Goal: Information Seeking & Learning: Learn about a topic

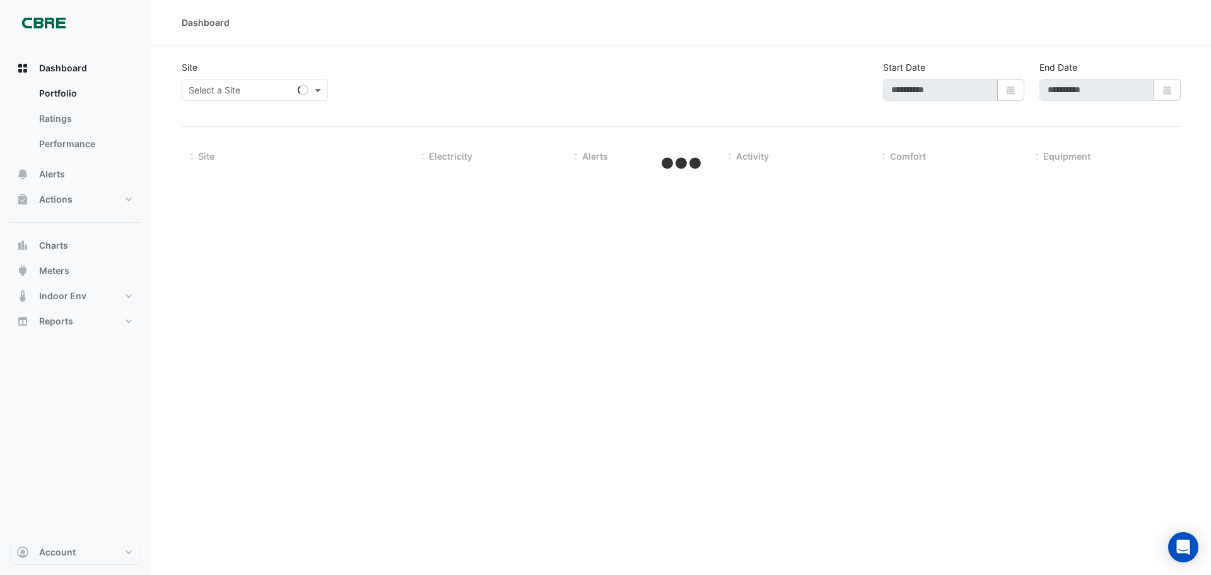
type input "**********"
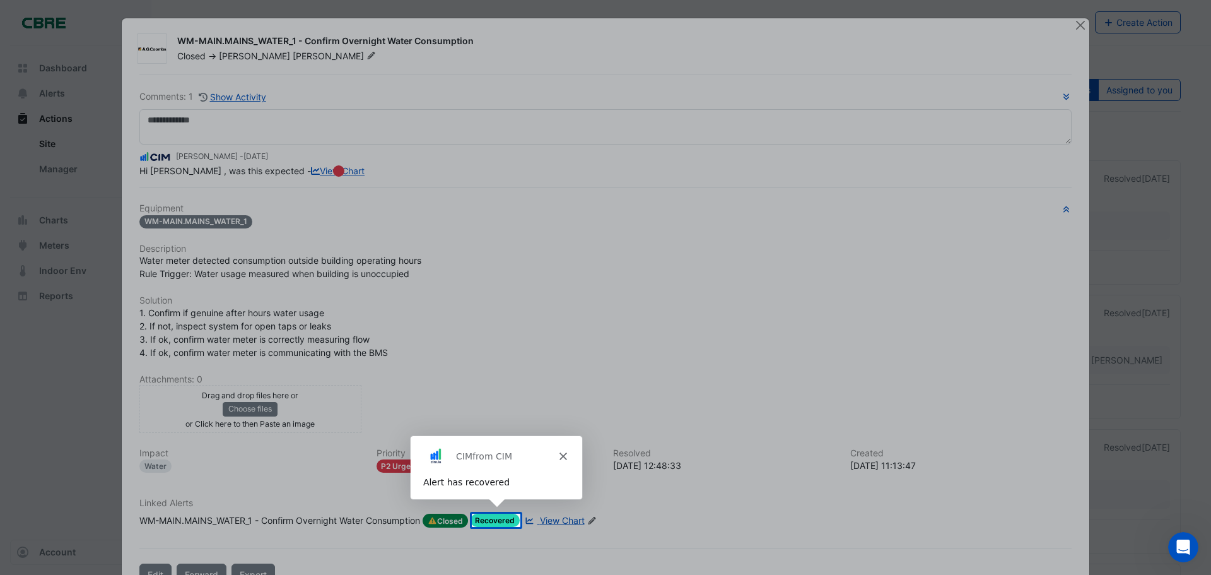
click at [1078, 28] on div "Product tour overlay" at bounding box center [605, 287] width 1211 height 575
click at [564, 457] on polygon "Close" at bounding box center [562, 455] width 8 height 8
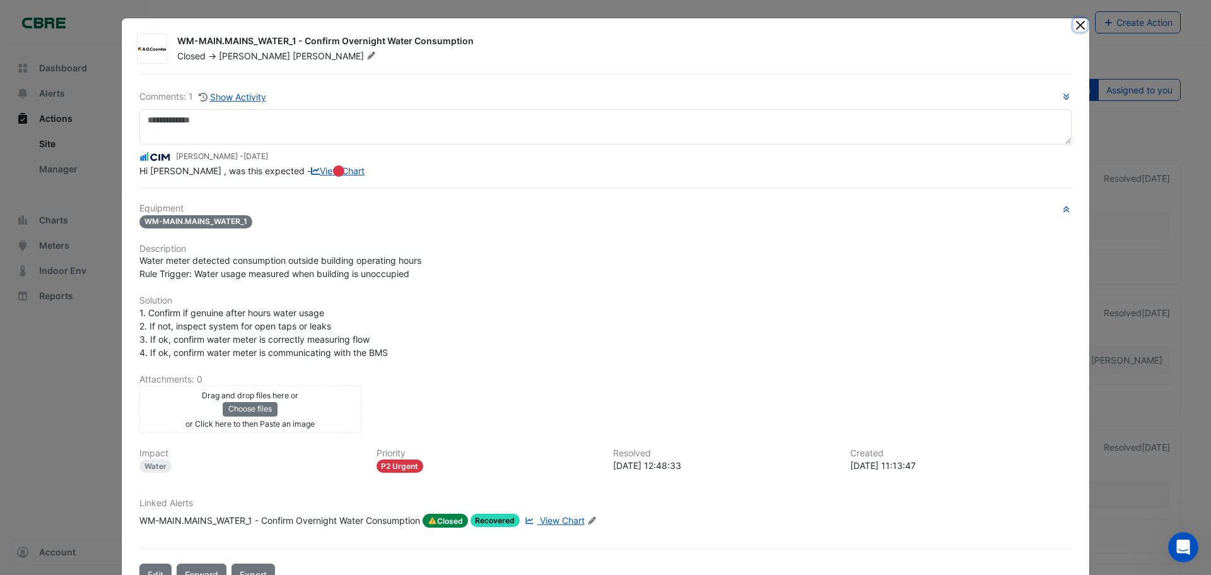
click at [1077, 23] on button "Close" at bounding box center [1079, 24] width 13 height 13
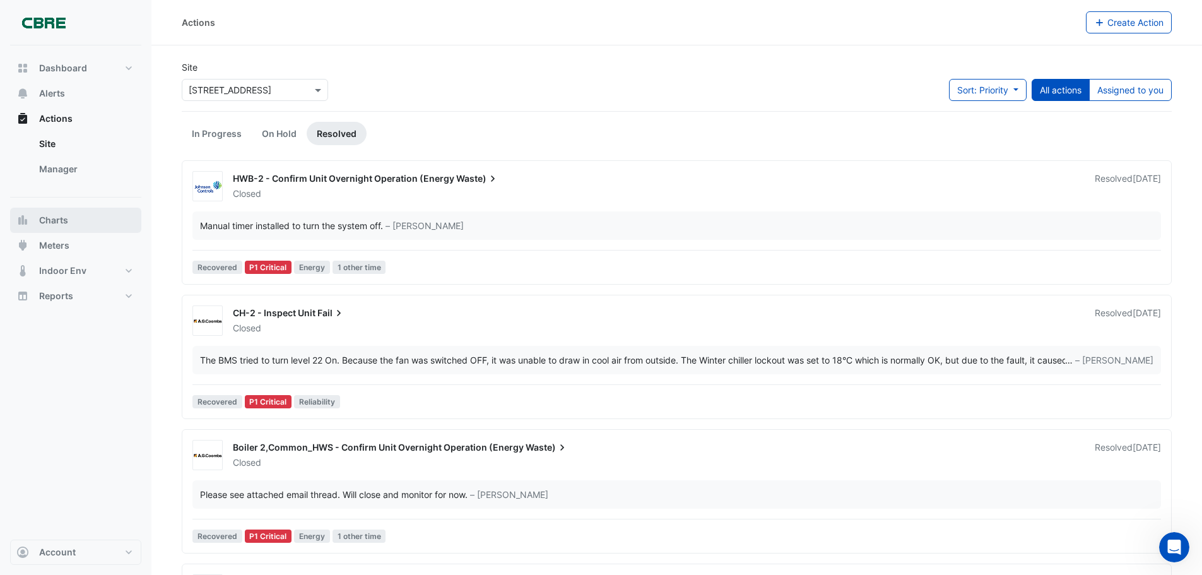
click at [52, 218] on span "Charts" at bounding box center [53, 220] width 29 height 13
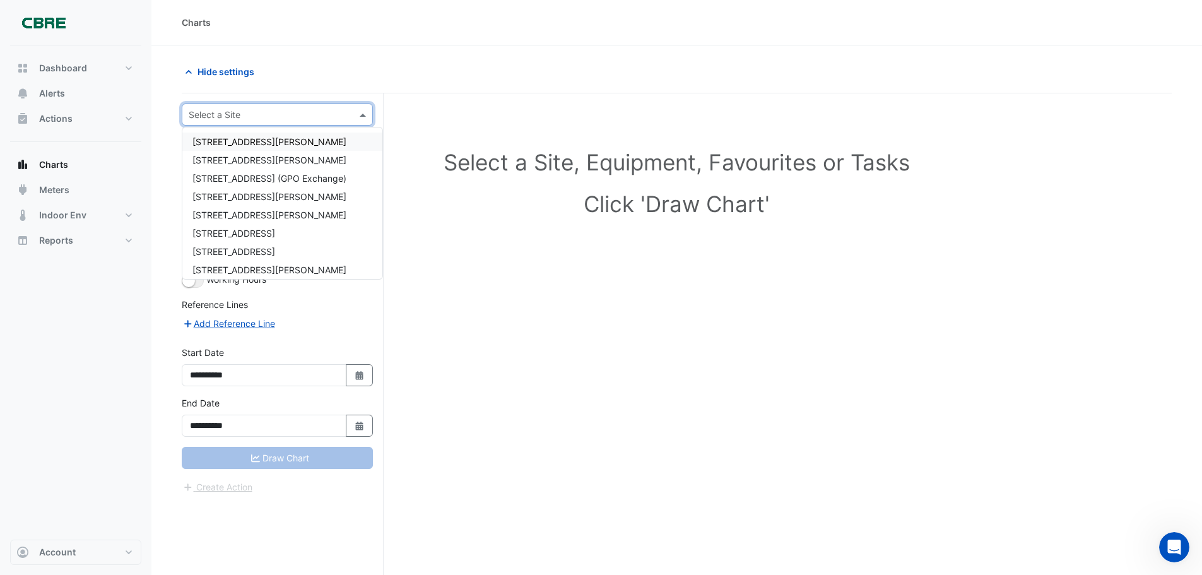
click at [257, 114] on input "text" at bounding box center [265, 114] width 152 height 13
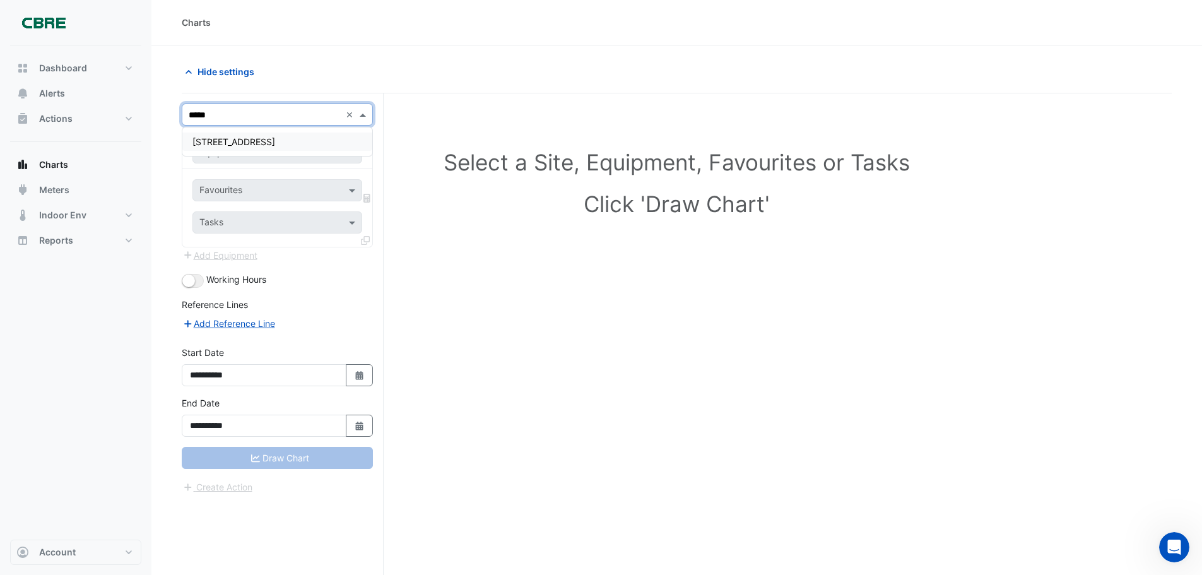
type input "******"
click at [255, 146] on span "[STREET_ADDRESS]" at bounding box center [233, 141] width 83 height 11
click at [352, 149] on span at bounding box center [354, 152] width 16 height 13
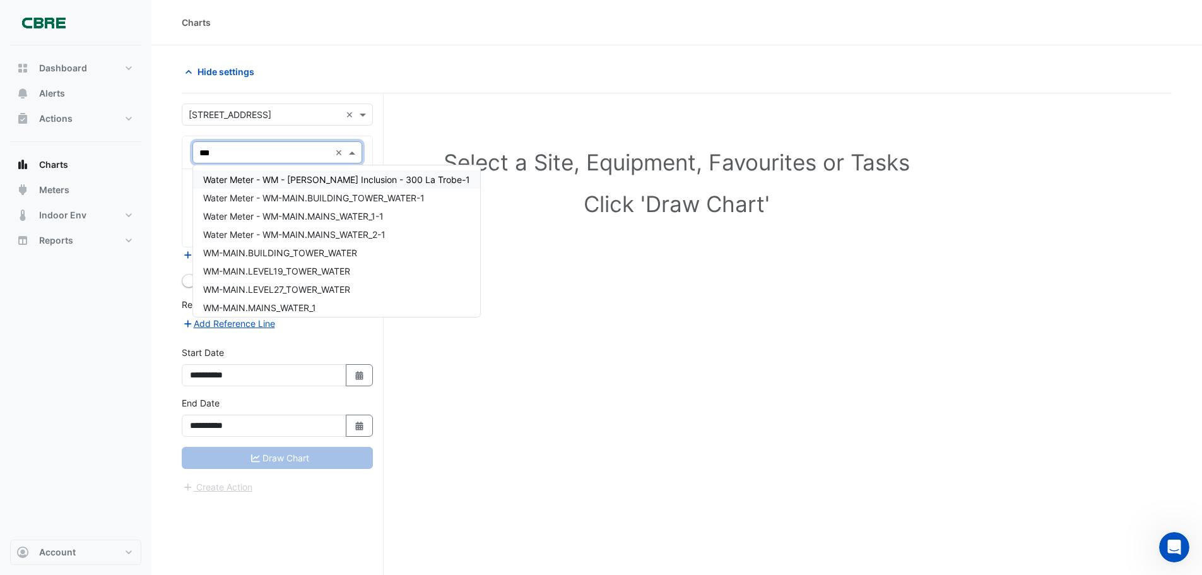
type input "****"
click at [349, 178] on span "Water Meter - WM - [PERSON_NAME] Inclusion - 300 La Trobe-1" at bounding box center [336, 179] width 267 height 11
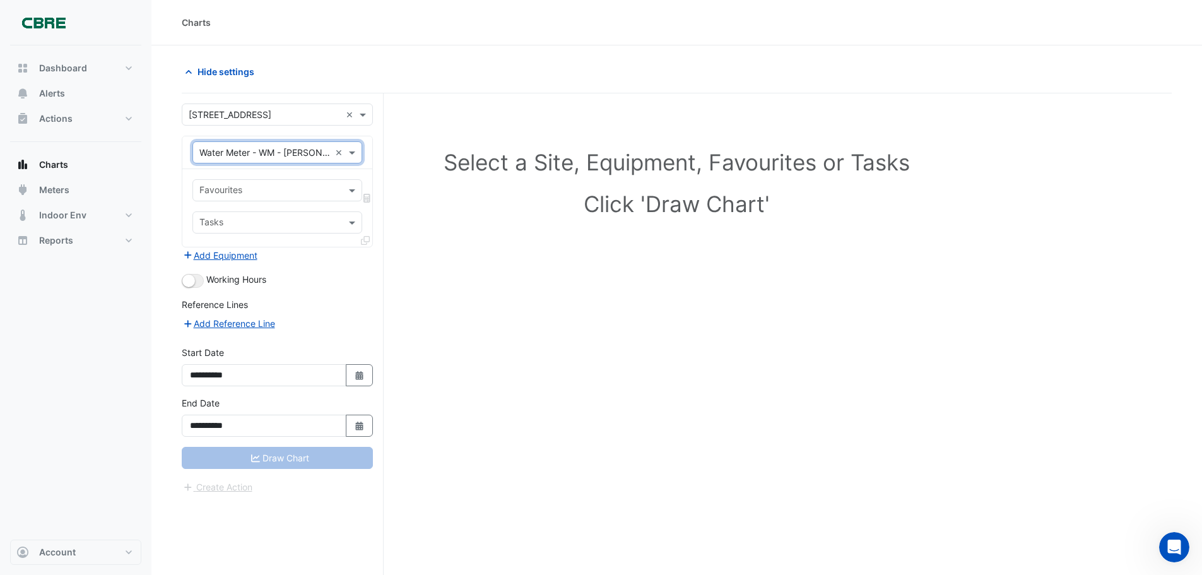
click at [268, 196] on input "text" at bounding box center [269, 191] width 141 height 13
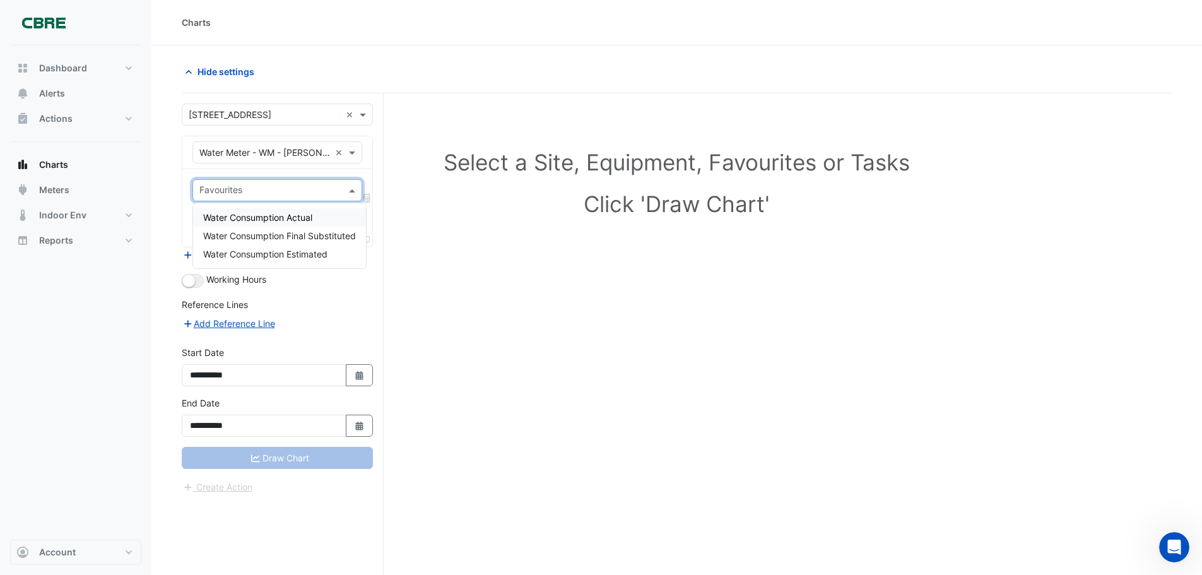
click at [283, 216] on span "Water Consumption Actual" at bounding box center [257, 217] width 109 height 11
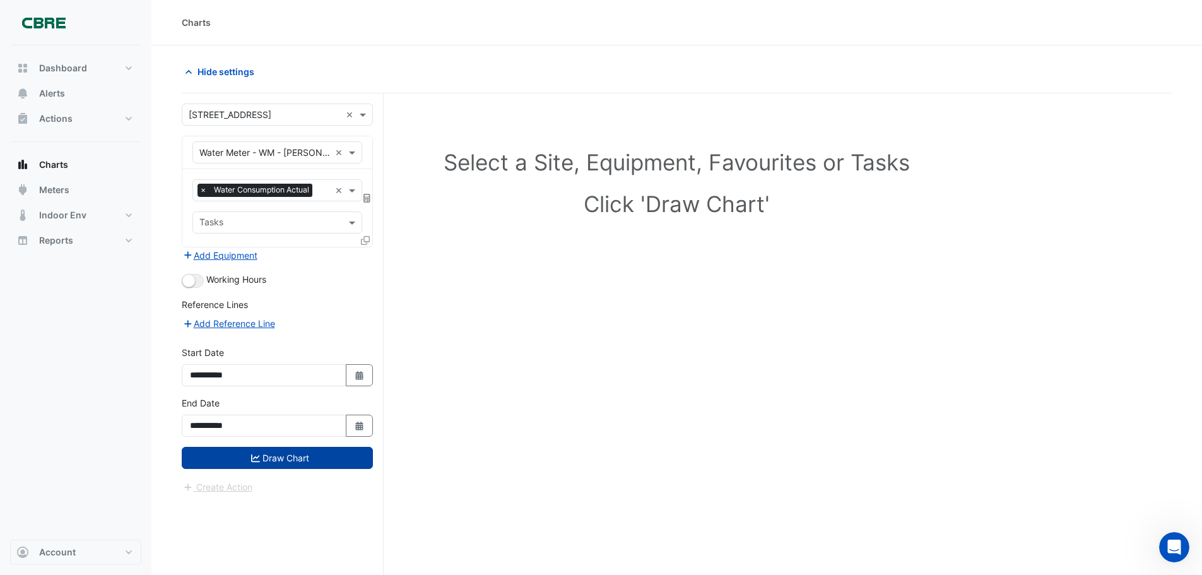
click at [289, 455] on button "Draw Chart" at bounding box center [277, 458] width 191 height 22
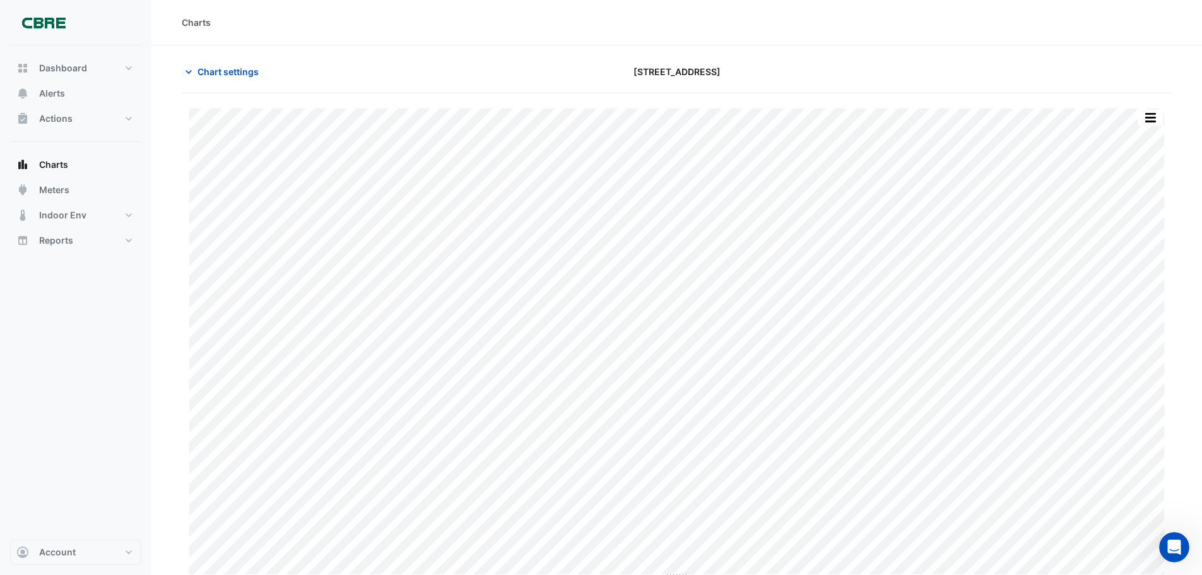
scroll to position [6, 0]
click at [235, 58] on button "Chart settings" at bounding box center [224, 66] width 85 height 22
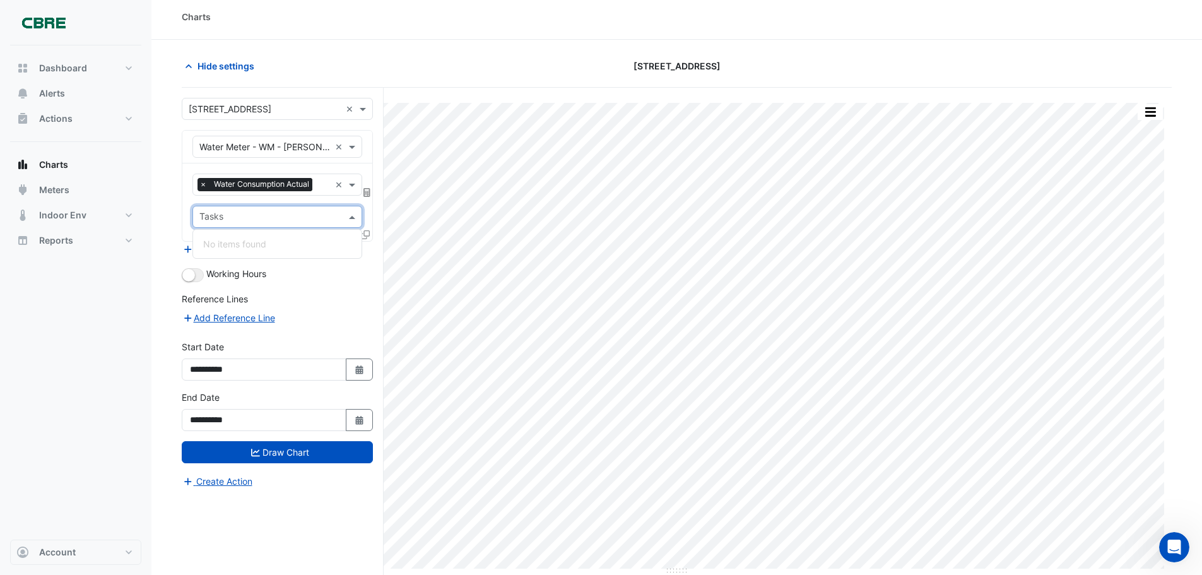
click at [292, 215] on input "text" at bounding box center [269, 217] width 141 height 13
click at [352, 145] on span at bounding box center [354, 146] width 16 height 13
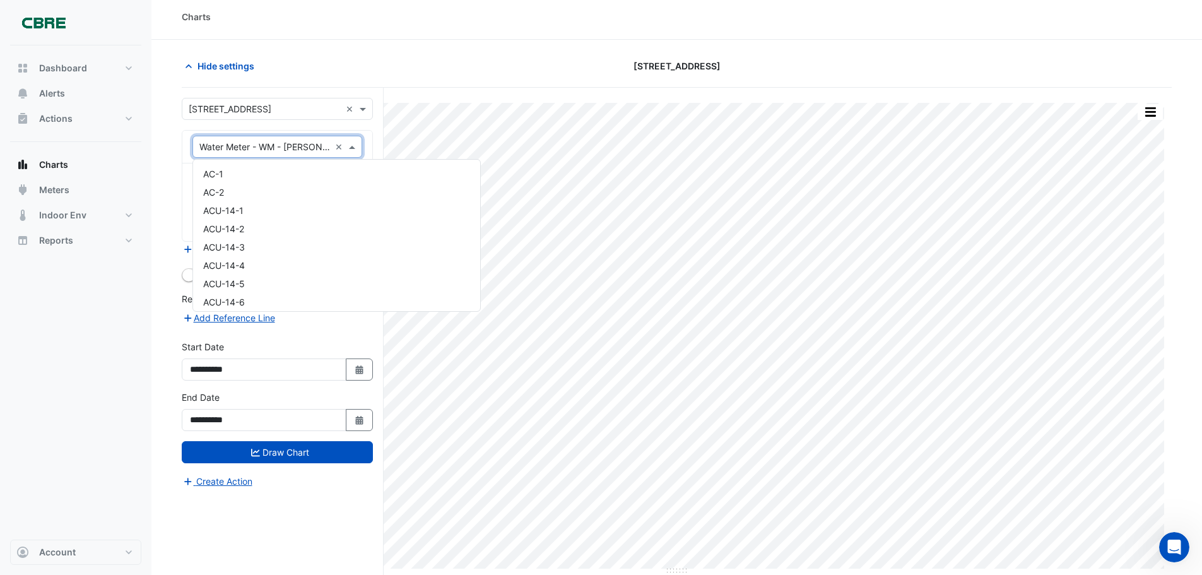
scroll to position [8016, 0]
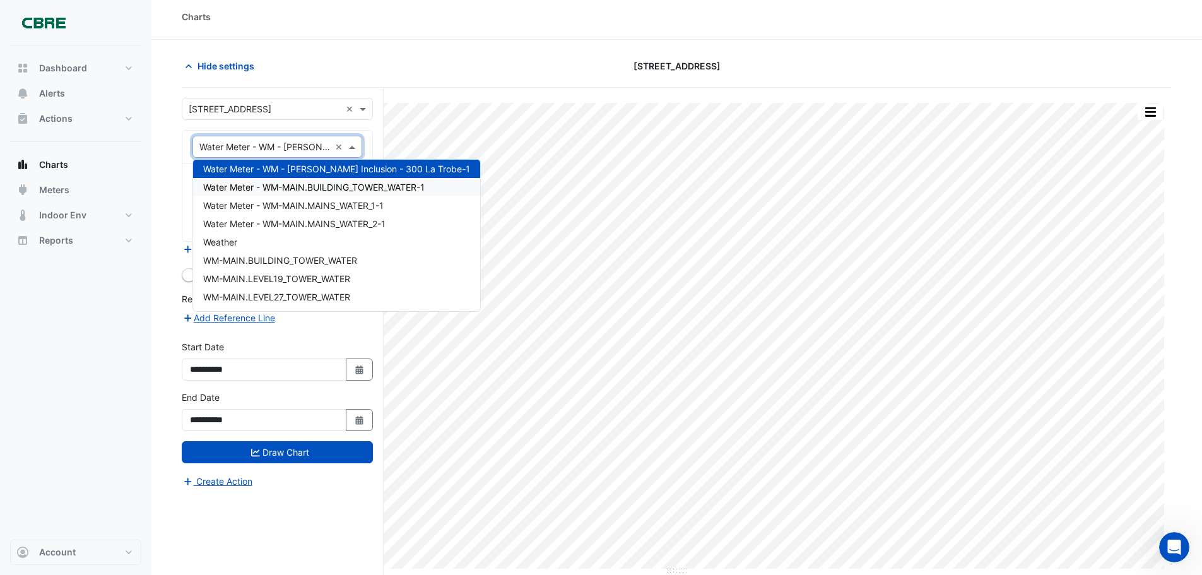
click at [329, 182] on span "Water Meter - WM-MAIN.BUILDING_TOWER_WATER-1" at bounding box center [313, 187] width 221 height 11
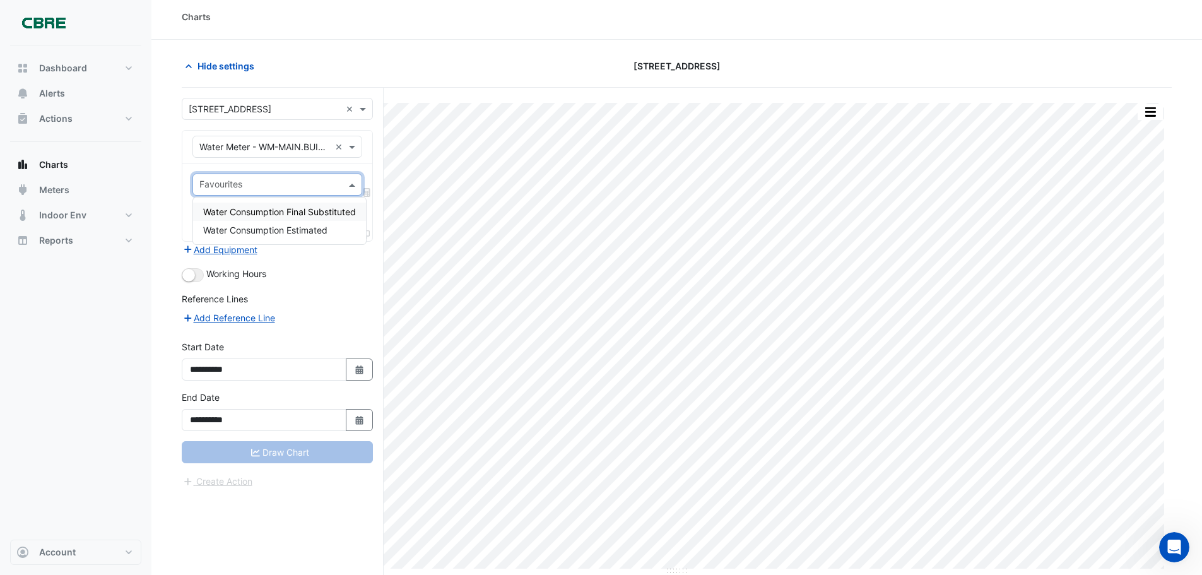
click at [286, 186] on input "text" at bounding box center [269, 185] width 141 height 13
click at [293, 212] on span "Water Consumption Final Substituted" at bounding box center [279, 211] width 153 height 11
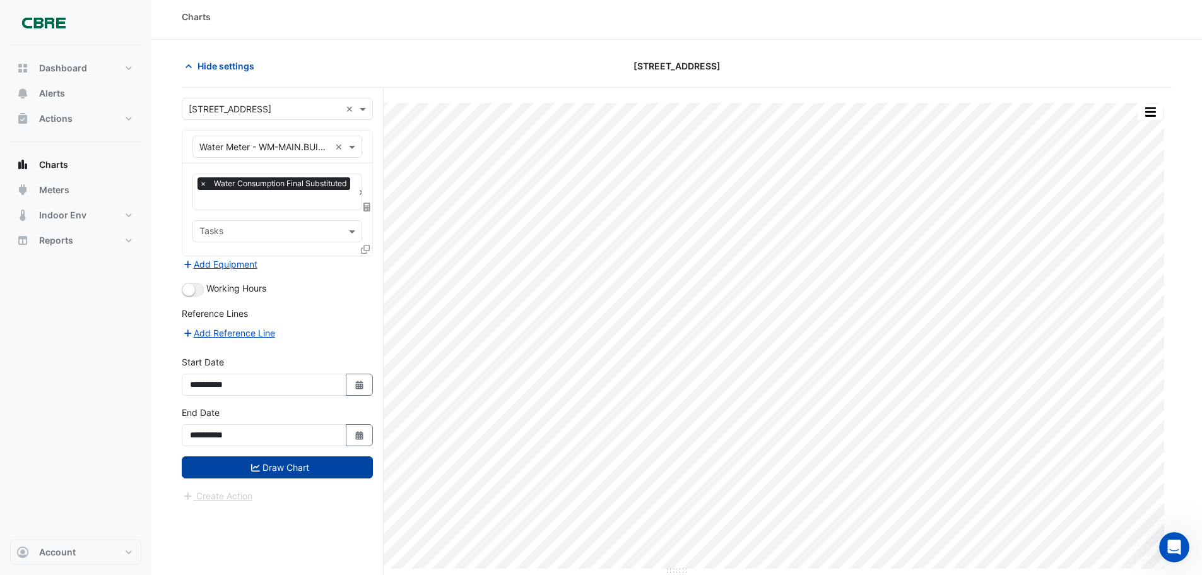
click at [286, 471] on button "Draw Chart" at bounding box center [277, 467] width 191 height 22
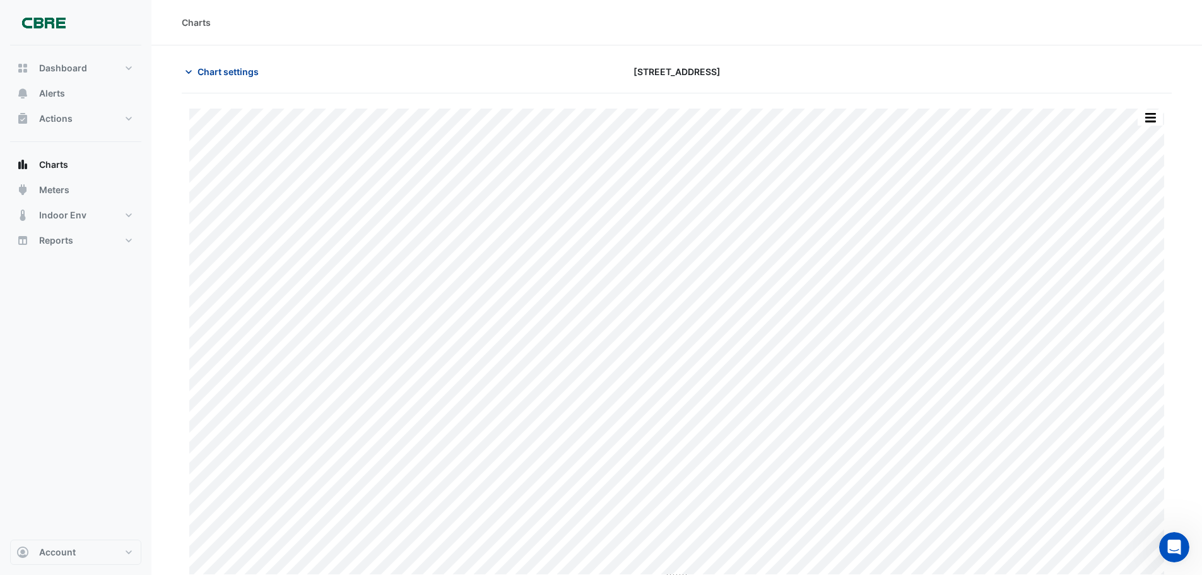
click at [223, 74] on span "Chart settings" at bounding box center [227, 71] width 61 height 13
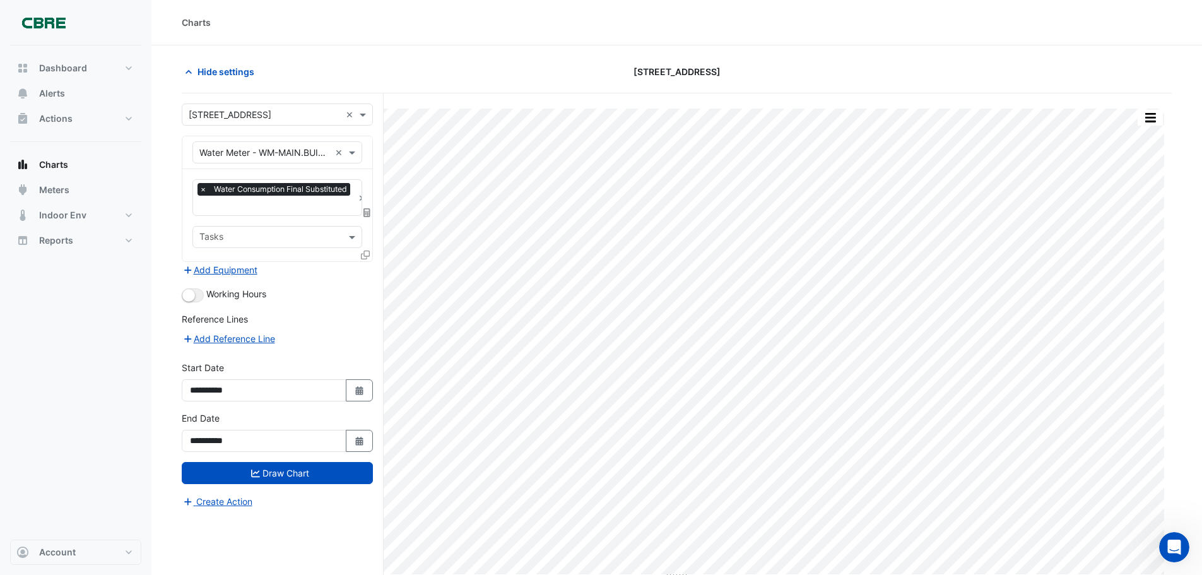
click at [286, 156] on input "text" at bounding box center [264, 152] width 131 height 13
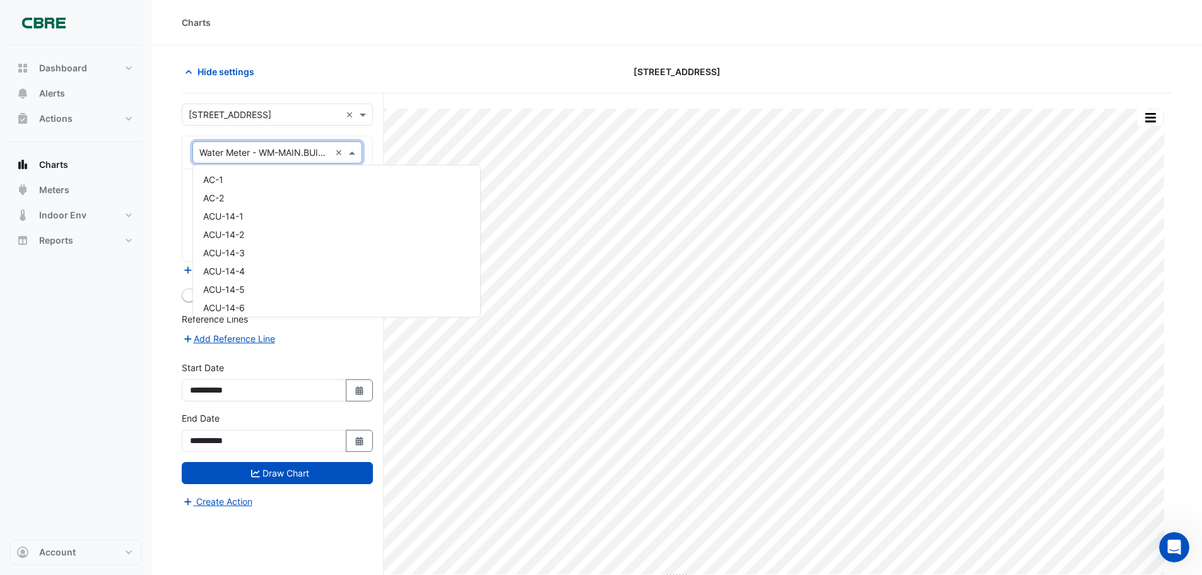
scroll to position [8035, 0]
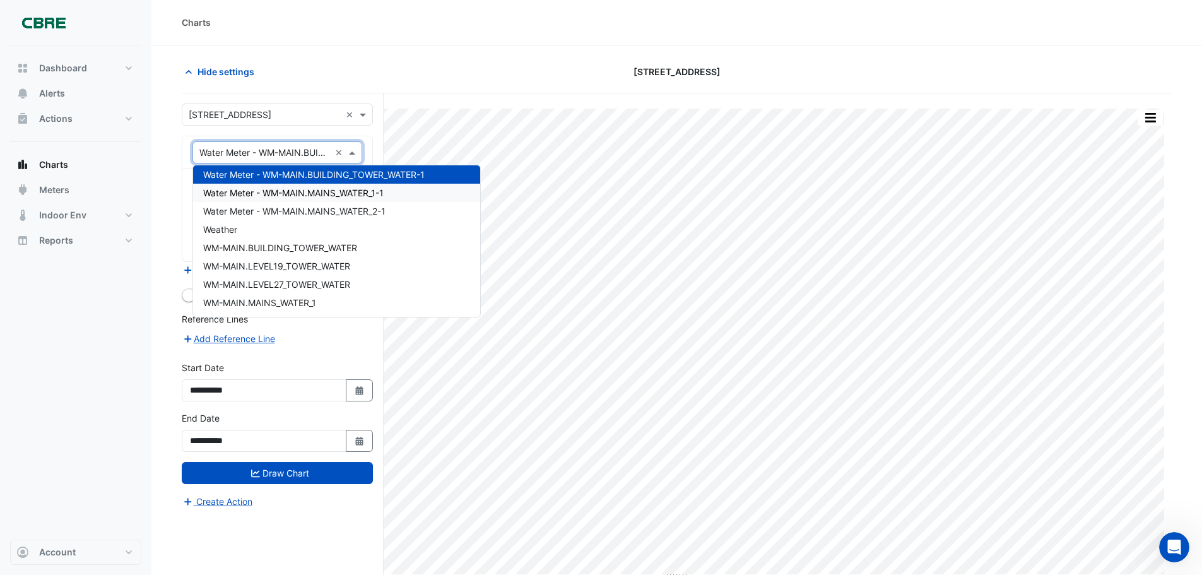
click at [335, 189] on span "Water Meter - WM-MAIN.MAINS_WATER_1-1" at bounding box center [293, 192] width 180 height 11
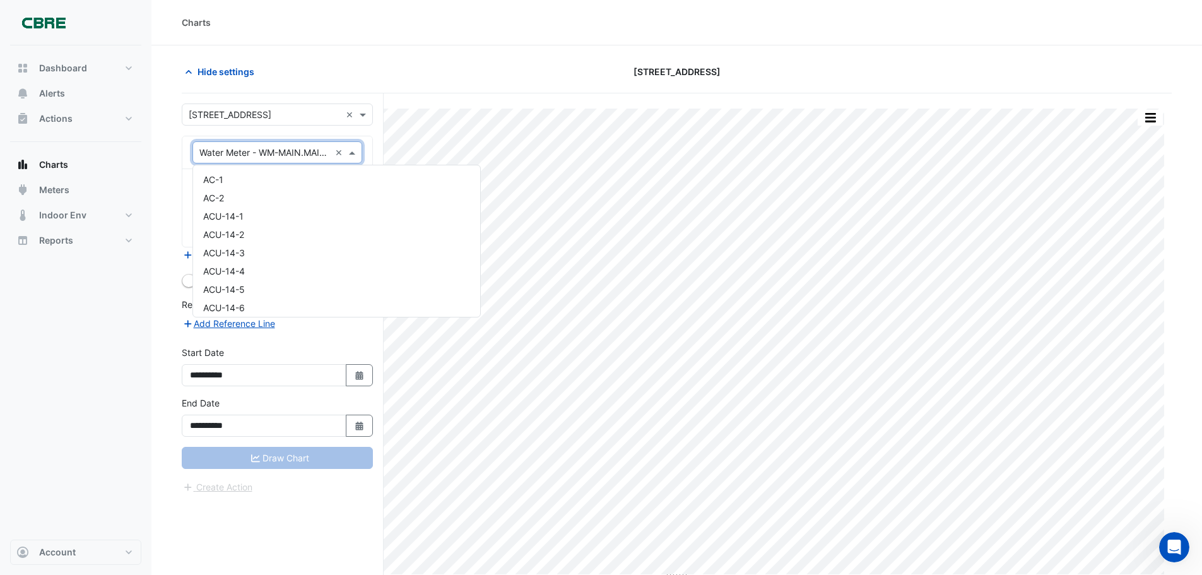
click at [351, 149] on span at bounding box center [354, 152] width 16 height 13
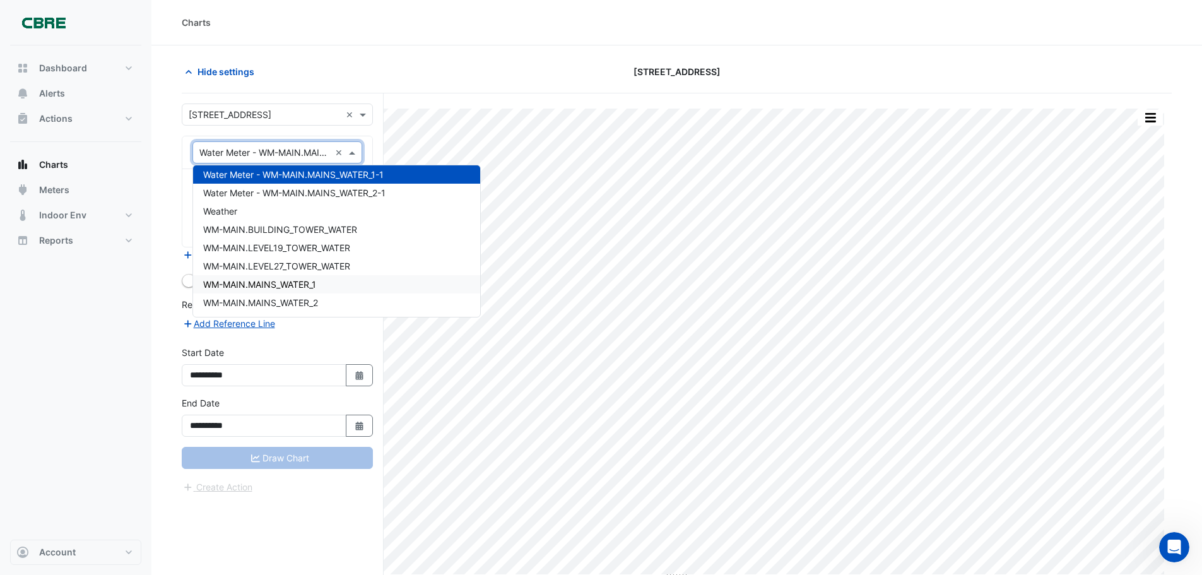
click at [296, 463] on div "Draw Chart" at bounding box center [277, 458] width 191 height 22
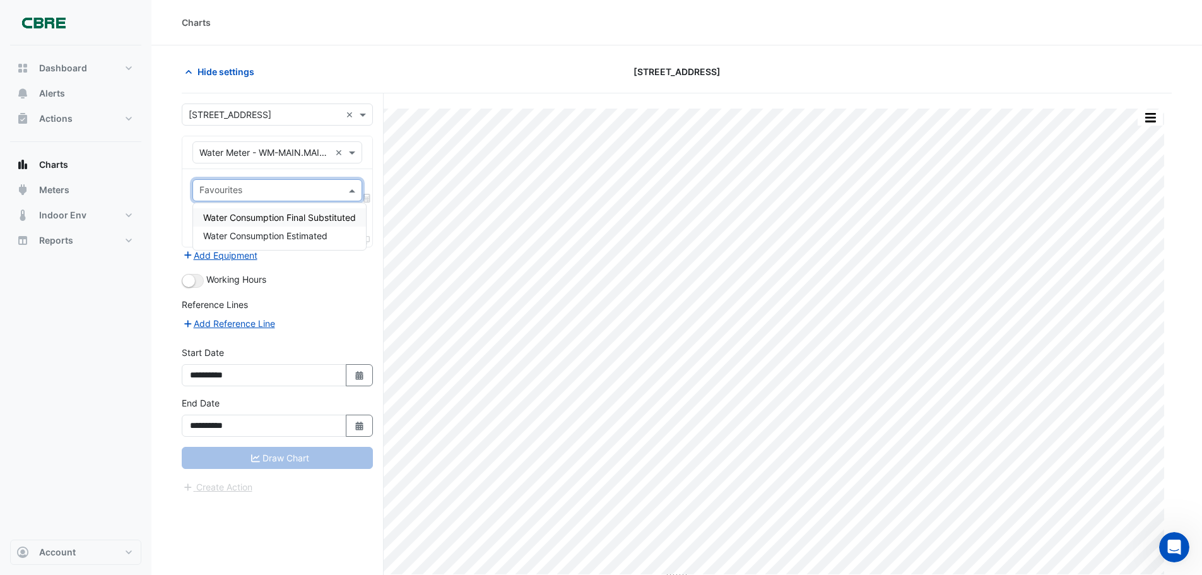
click at [229, 197] on input "text" at bounding box center [269, 191] width 141 height 13
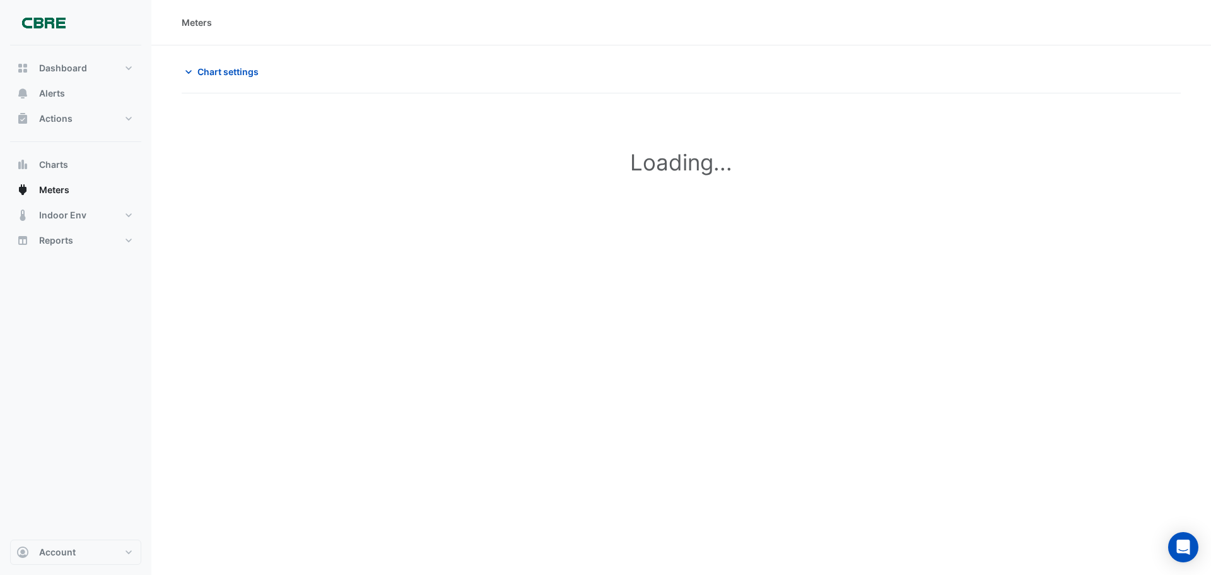
type input "**********"
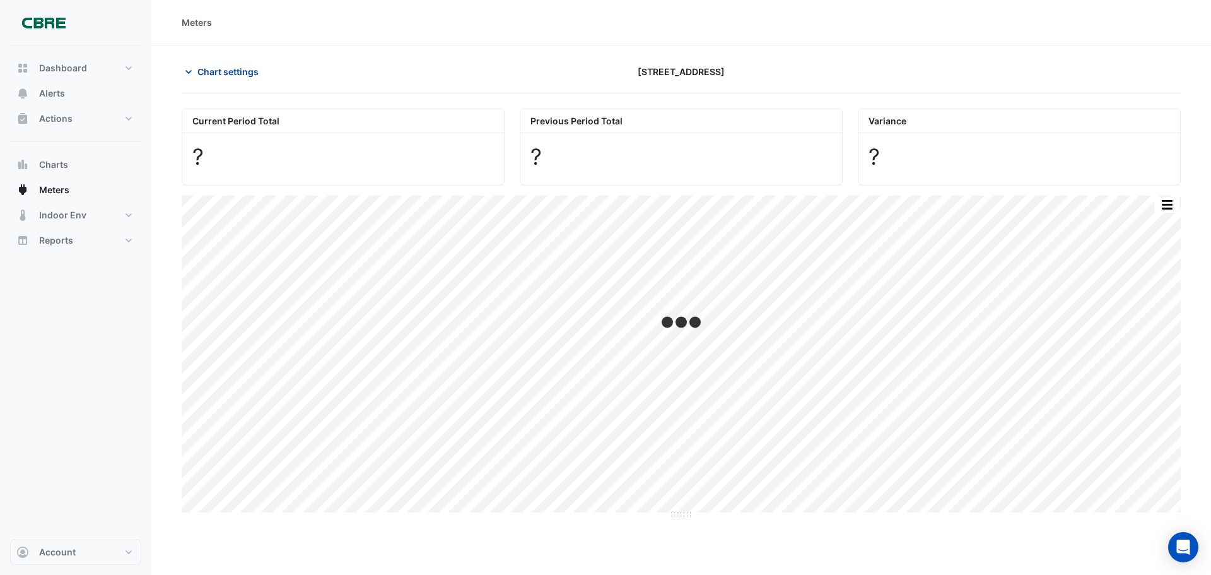
click at [243, 71] on span "Chart settings" at bounding box center [227, 71] width 61 height 13
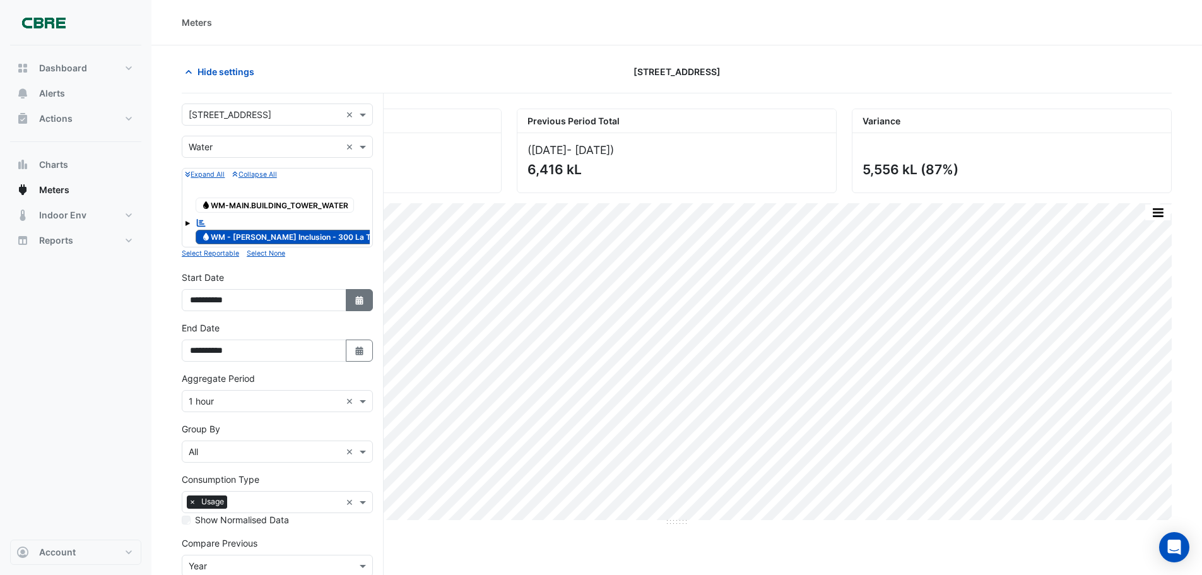
click at [356, 300] on icon "button" at bounding box center [359, 300] width 8 height 9
select select "****"
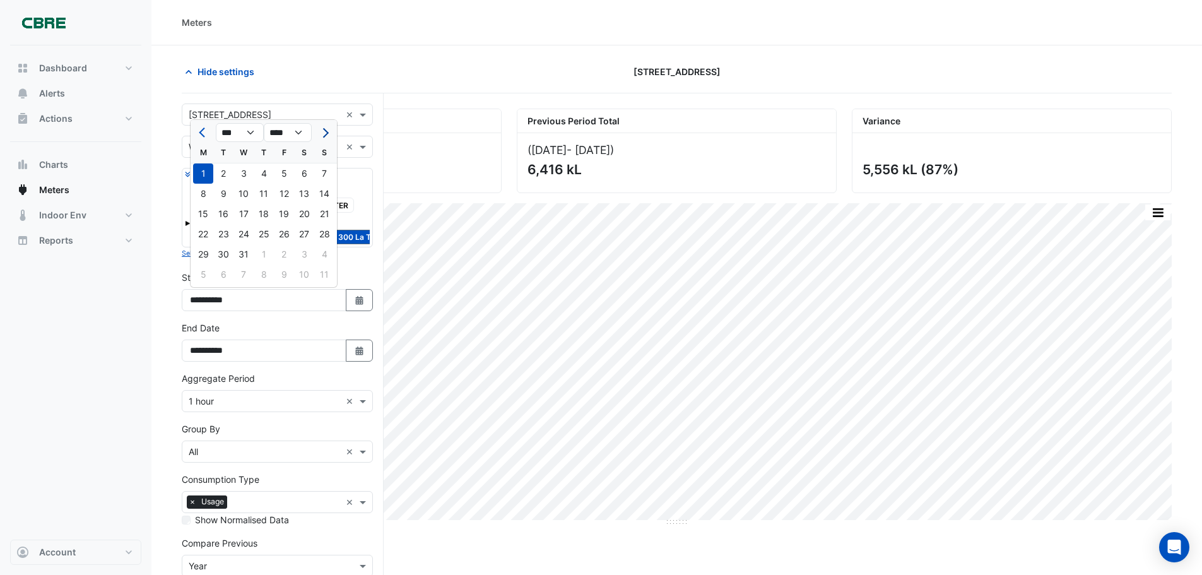
click at [324, 136] on span "Next month" at bounding box center [323, 132] width 9 height 9
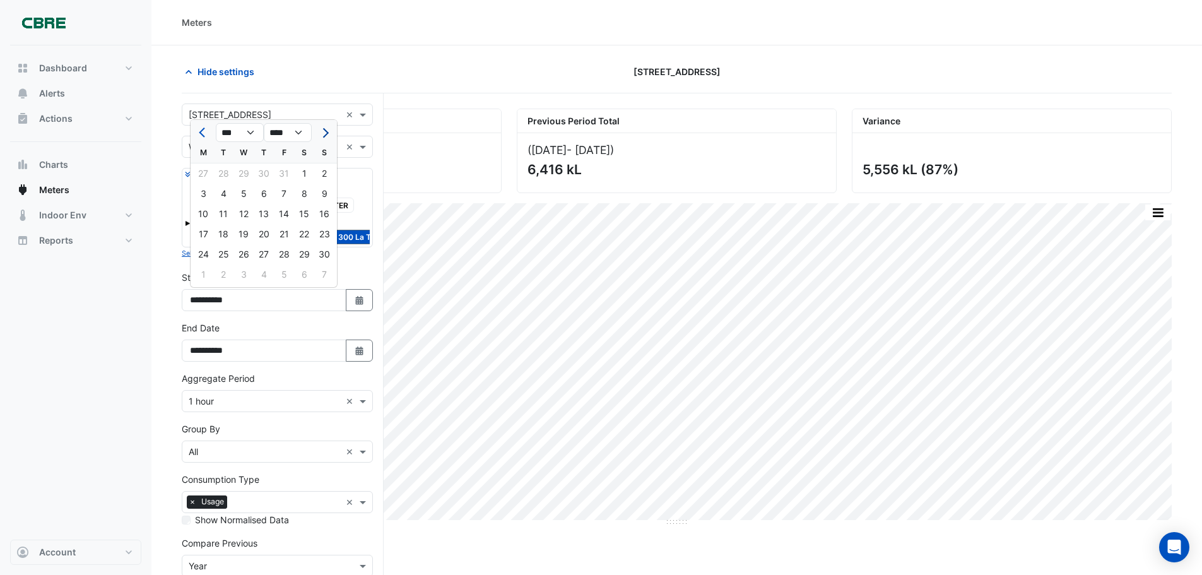
click at [324, 136] on span "Next month" at bounding box center [323, 132] width 9 height 9
select select "*"
click at [265, 172] on div "1" at bounding box center [264, 173] width 20 height 20
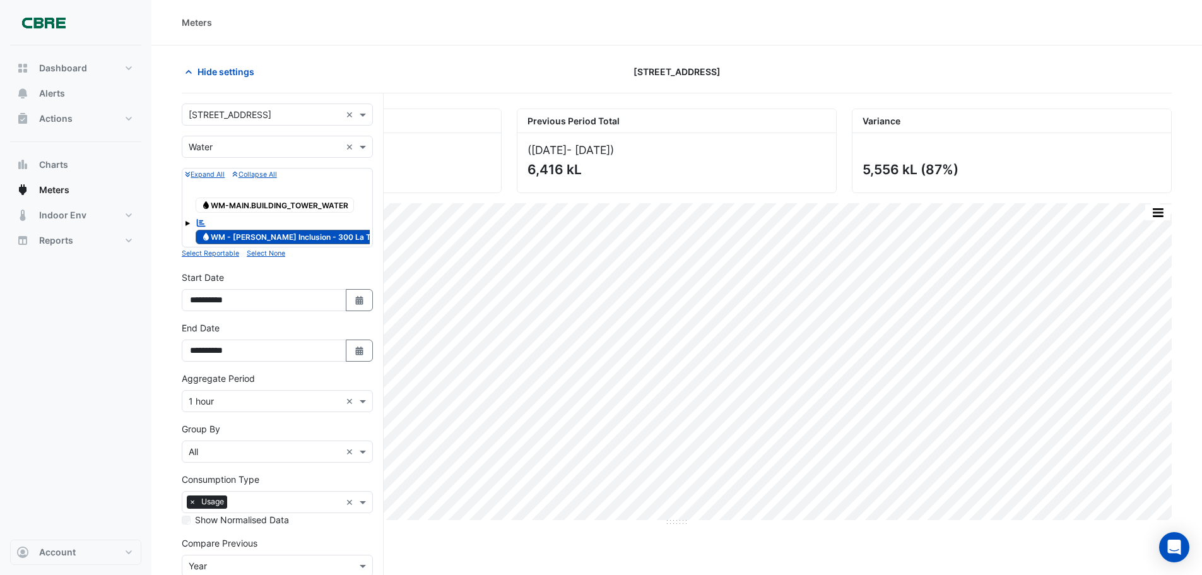
type input "**********"
click at [356, 347] on icon "Select Date" at bounding box center [359, 350] width 11 height 9
select select "*"
select select "****"
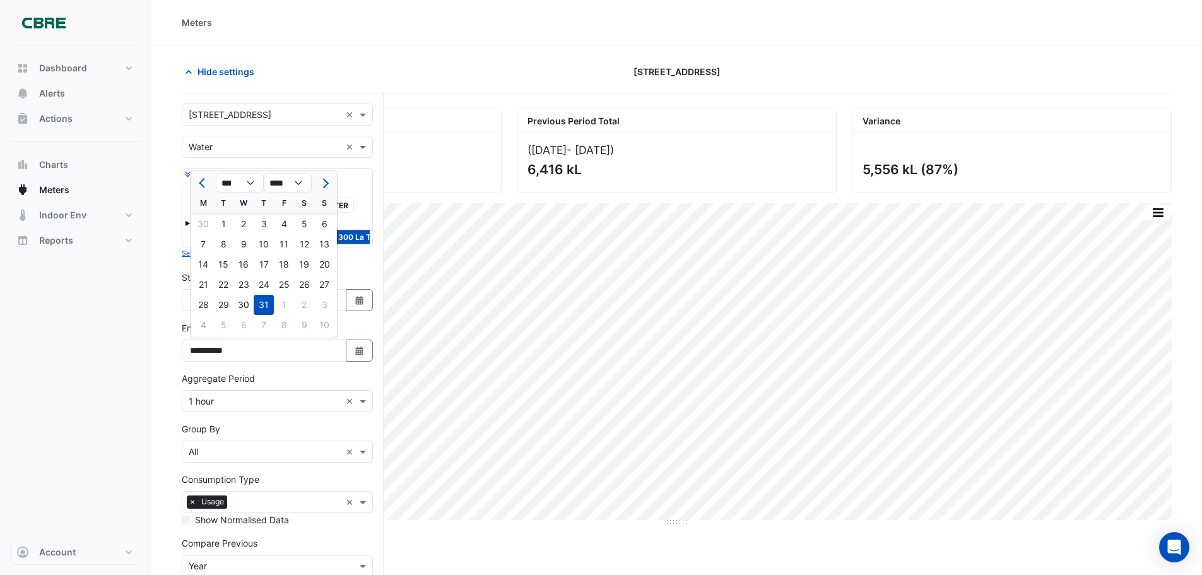
click at [264, 307] on div "31" at bounding box center [264, 305] width 20 height 20
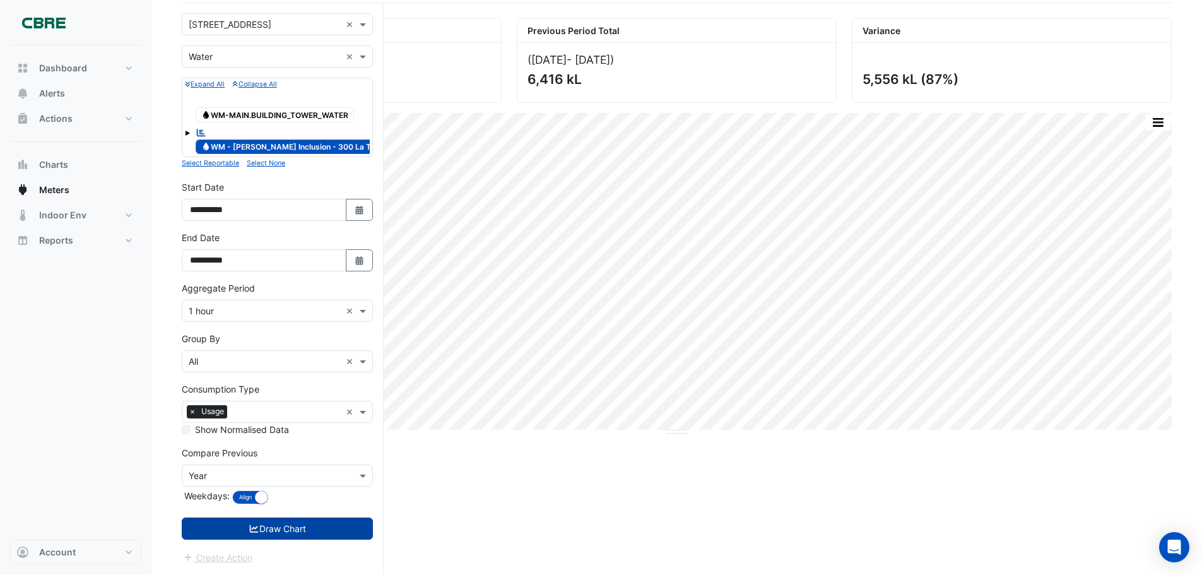
click at [277, 523] on button "Draw Chart" at bounding box center [277, 528] width 191 height 22
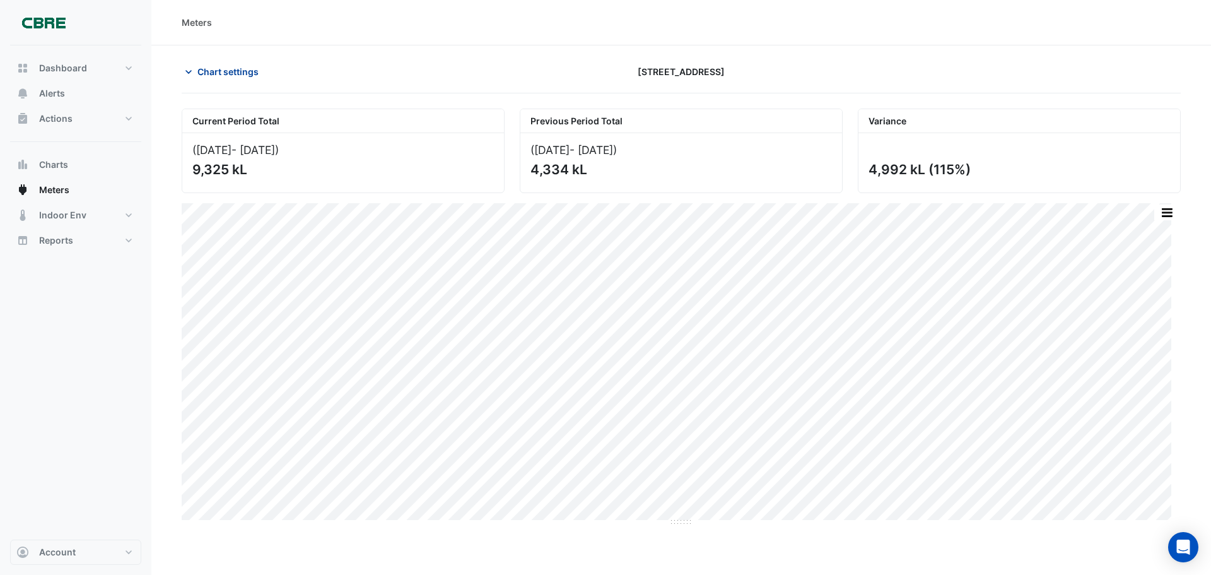
click at [230, 70] on span "Chart settings" at bounding box center [227, 71] width 61 height 13
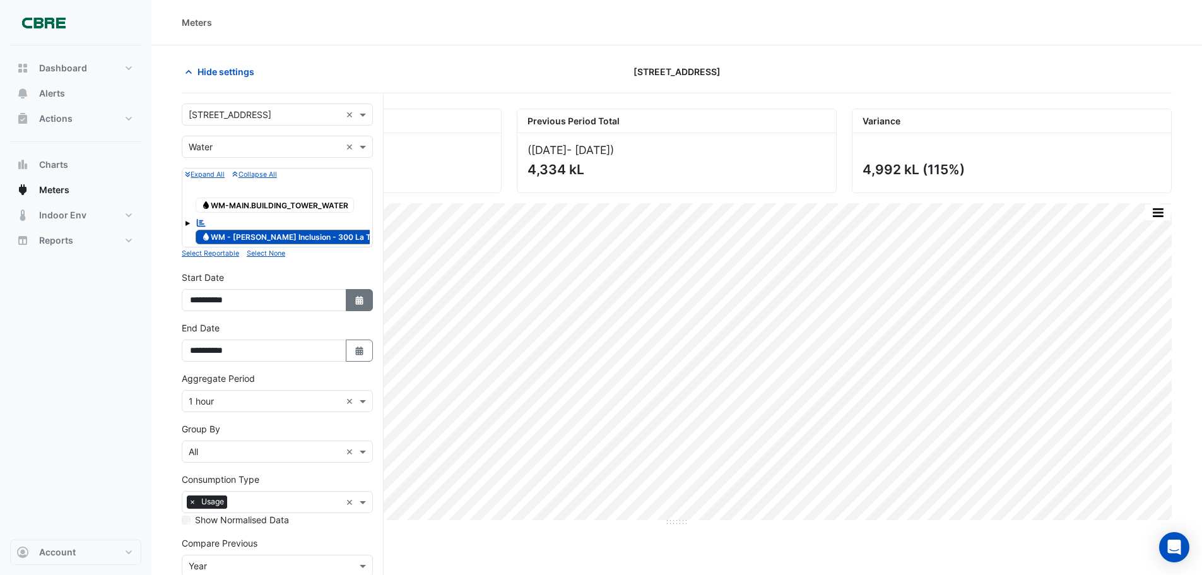
click at [358, 298] on icon "button" at bounding box center [359, 300] width 8 height 9
select select "*"
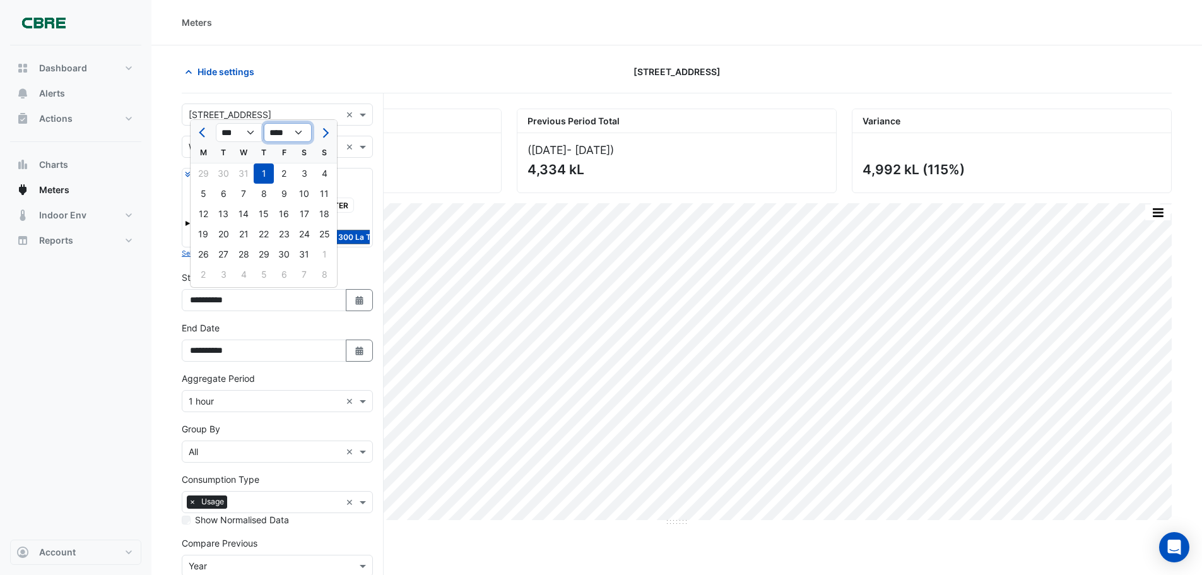
click at [295, 132] on select "**** **** **** **** **** **** **** **** **** **** **** ****" at bounding box center [288, 132] width 48 height 19
select select "****"
click at [264, 123] on select "**** **** **** **** **** **** **** **** **** **** **** ****" at bounding box center [288, 132] width 48 height 19
select select "*"
click at [242, 129] on select "*** *** *** *** *** *** ***" at bounding box center [240, 132] width 48 height 19
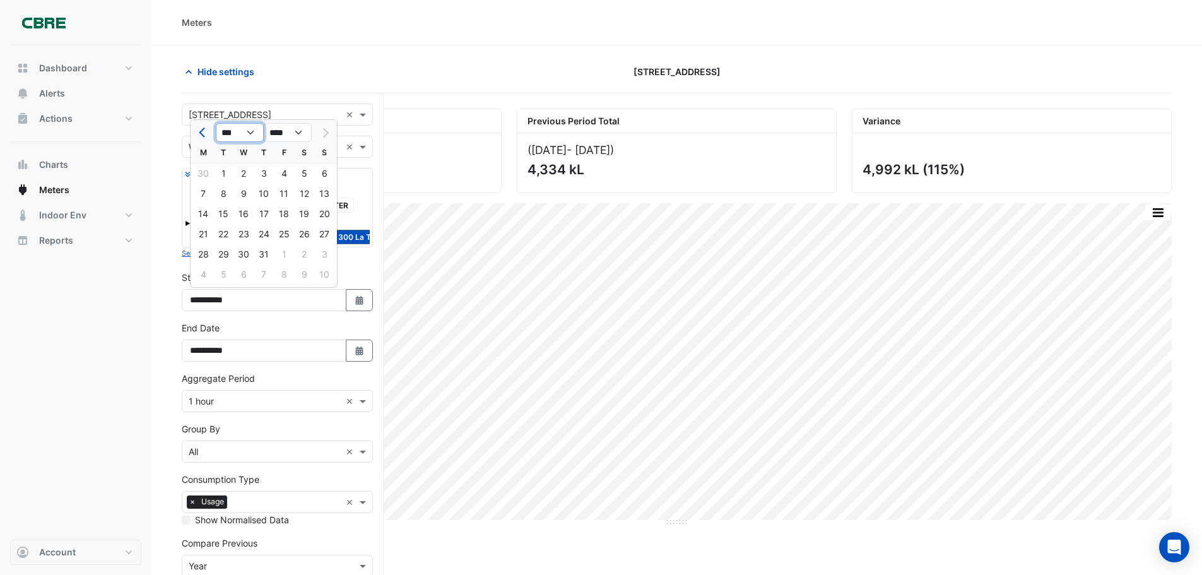
click at [216, 123] on select "*** *** *** *** *** *** ***" at bounding box center [240, 132] width 48 height 19
click at [264, 254] on div "31" at bounding box center [264, 254] width 20 height 20
type input "**********"
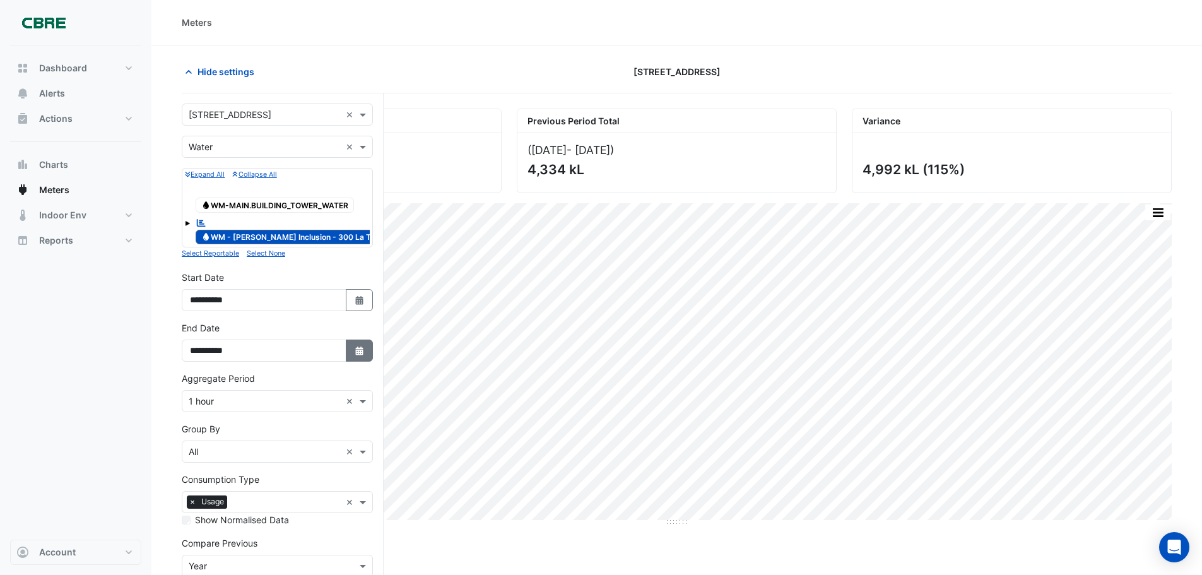
click at [359, 353] on icon "Select Date" at bounding box center [359, 350] width 11 height 9
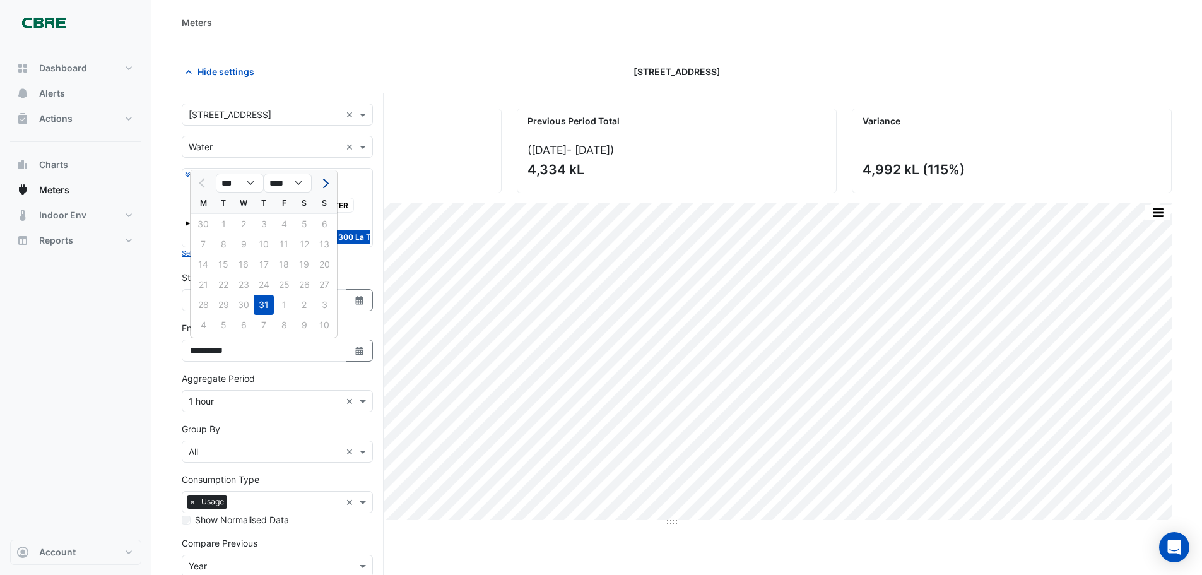
click at [324, 182] on span "Next month" at bounding box center [323, 182] width 9 height 9
select select "*"
click at [323, 304] on div "31" at bounding box center [324, 305] width 20 height 20
type input "**********"
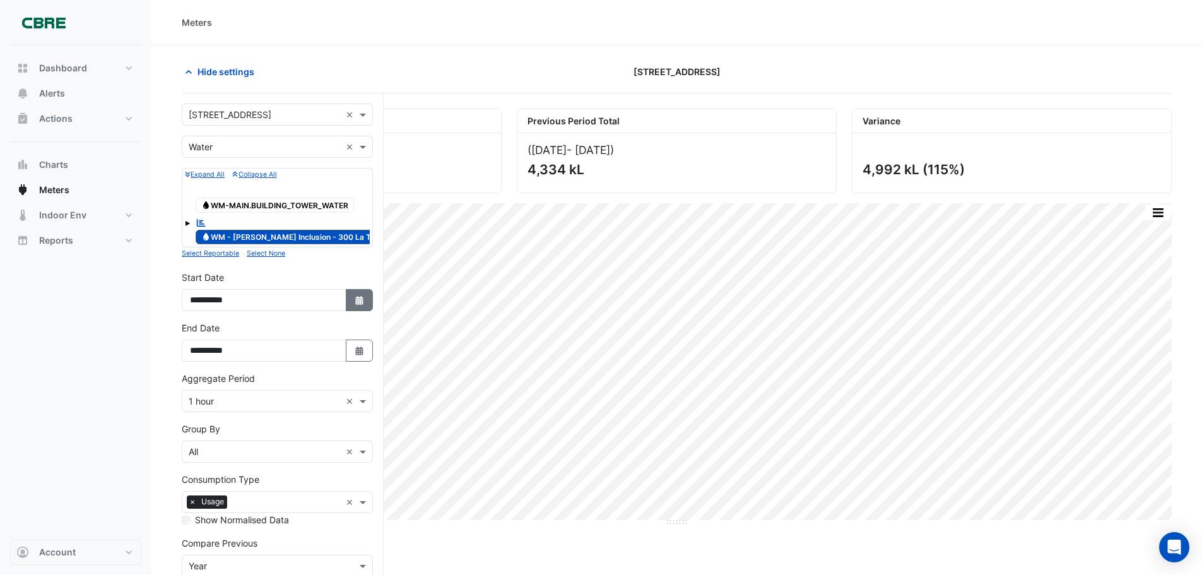
click at [358, 300] on icon "button" at bounding box center [359, 300] width 8 height 9
select select "*"
select select "****"
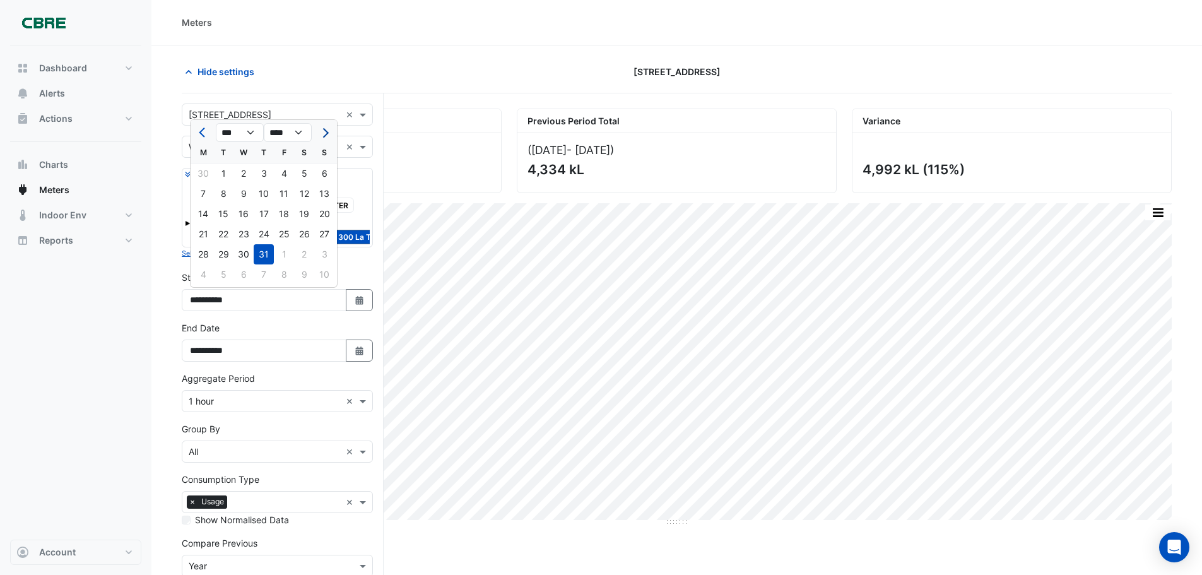
click at [324, 133] on span "Next month" at bounding box center [323, 132] width 9 height 9
select select "*"
click at [286, 174] on div "1" at bounding box center [284, 173] width 20 height 20
type input "**********"
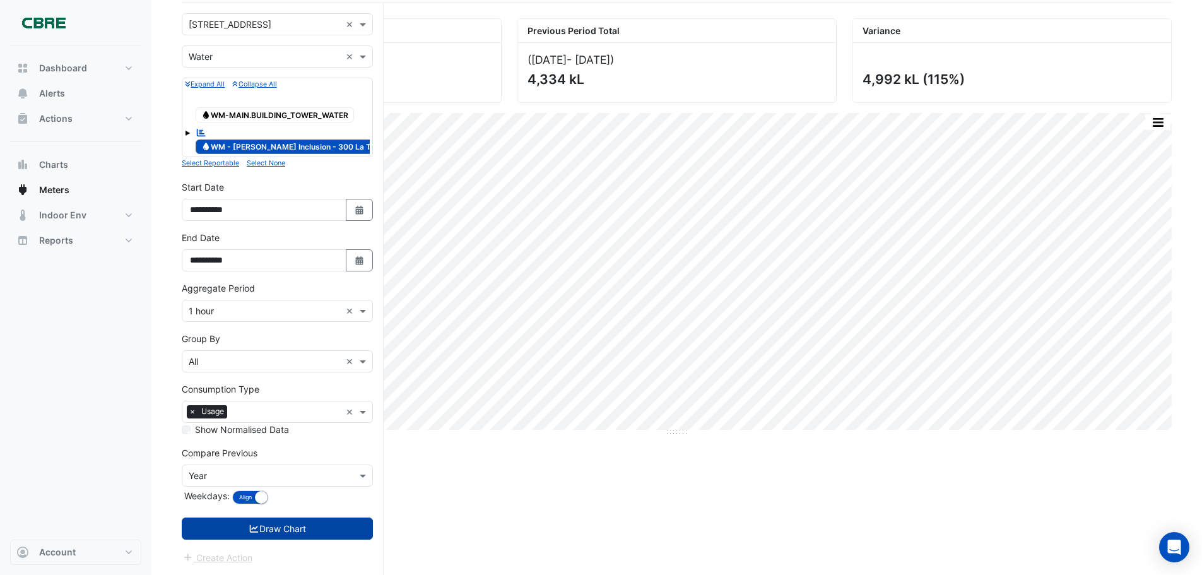
click at [272, 522] on button "Draw Chart" at bounding box center [277, 528] width 191 height 22
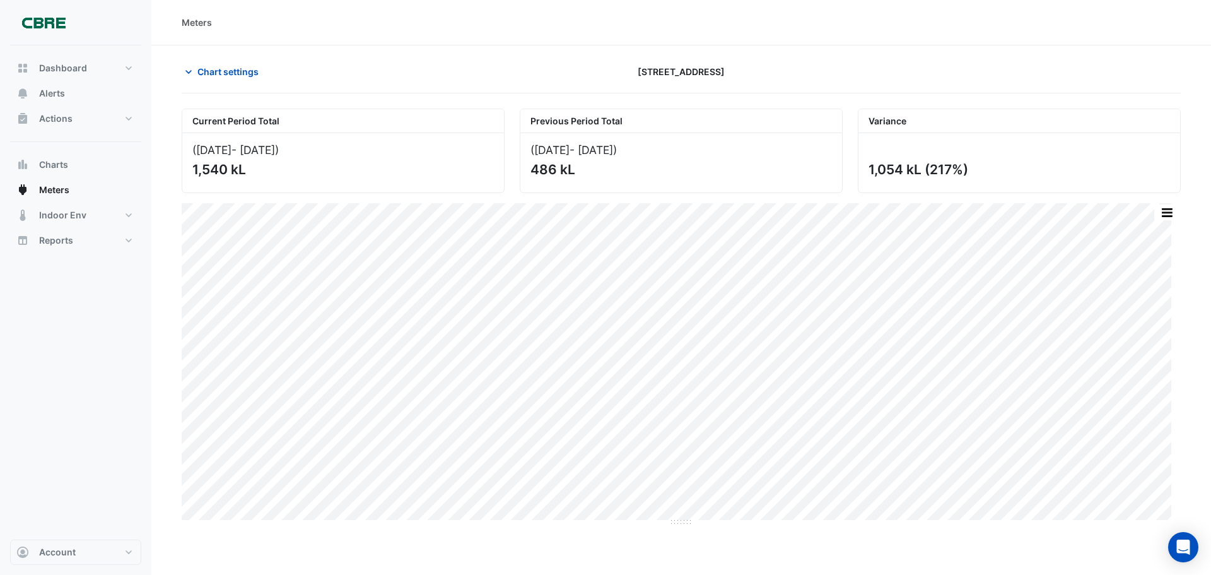
click at [482, 527] on div "Meters Chart settings 300 La Trobe Street Current Period Total (01 Aug 25 - 31 …" at bounding box center [681, 287] width 1060 height 575
click at [1166, 211] on button "button" at bounding box center [1166, 212] width 25 height 16
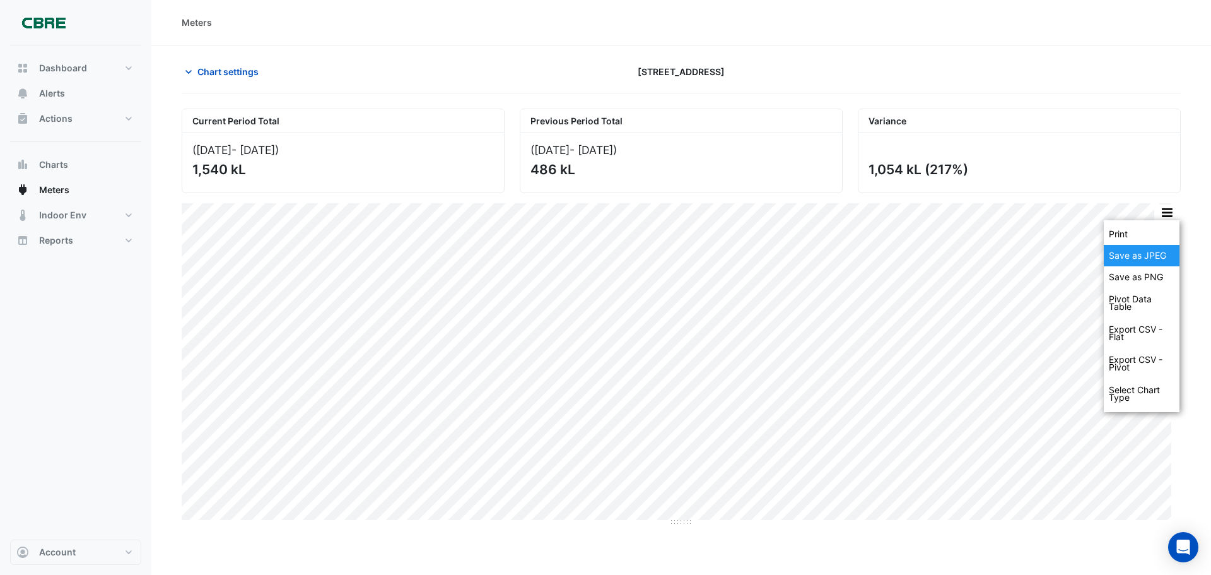
click at [1150, 256] on div "Save as JPEG" at bounding box center [1142, 255] width 76 height 21
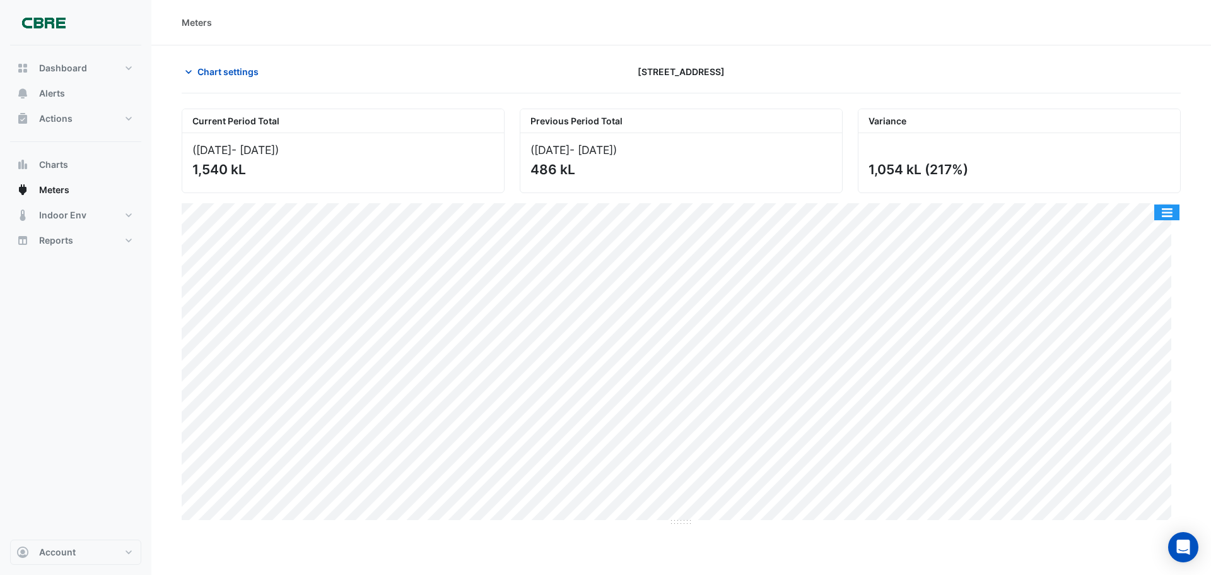
click at [1168, 214] on button "button" at bounding box center [1166, 212] width 25 height 16
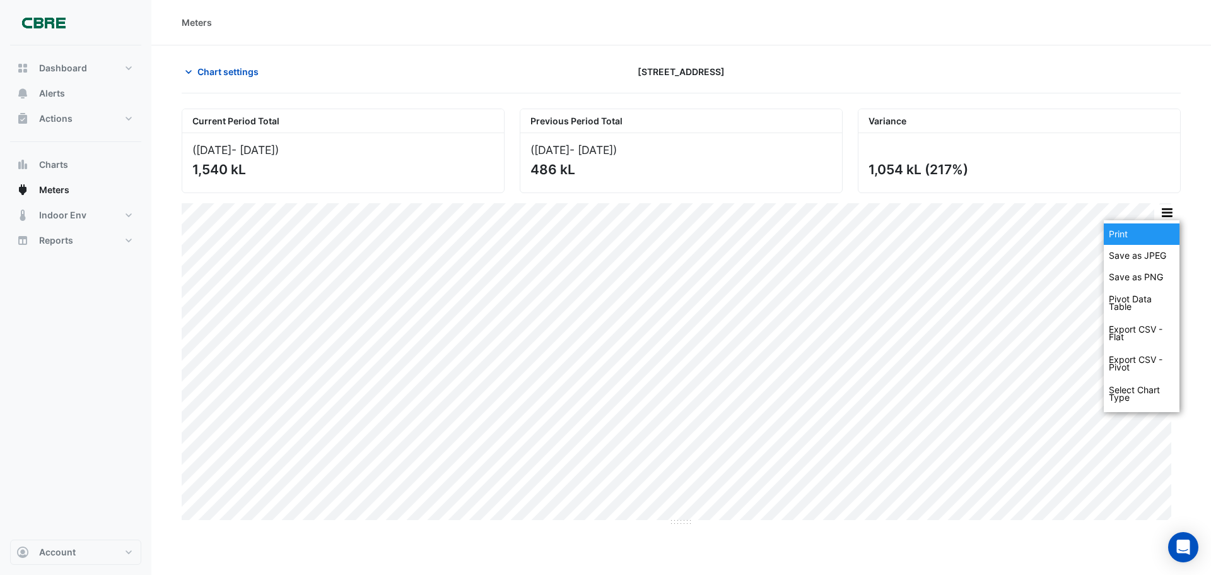
click at [1130, 239] on div "Print" at bounding box center [1142, 233] width 76 height 21
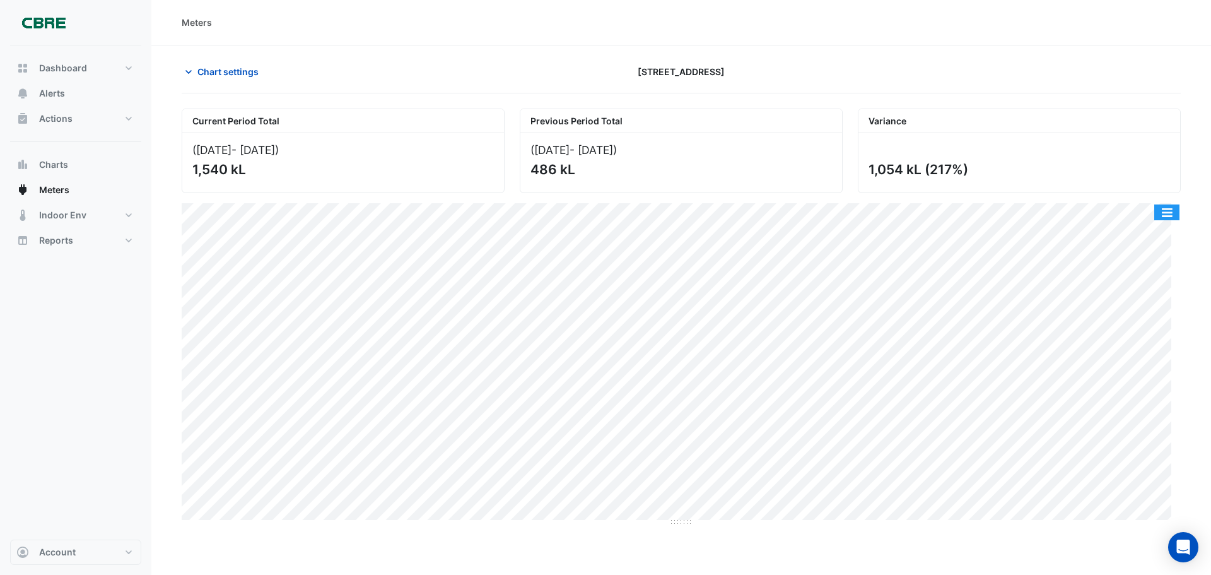
click at [1167, 214] on button "button" at bounding box center [1166, 212] width 25 height 16
click at [491, 32] on div "Meters" at bounding box center [681, 22] width 1060 height 45
click at [245, 71] on span "Chart settings" at bounding box center [227, 71] width 61 height 13
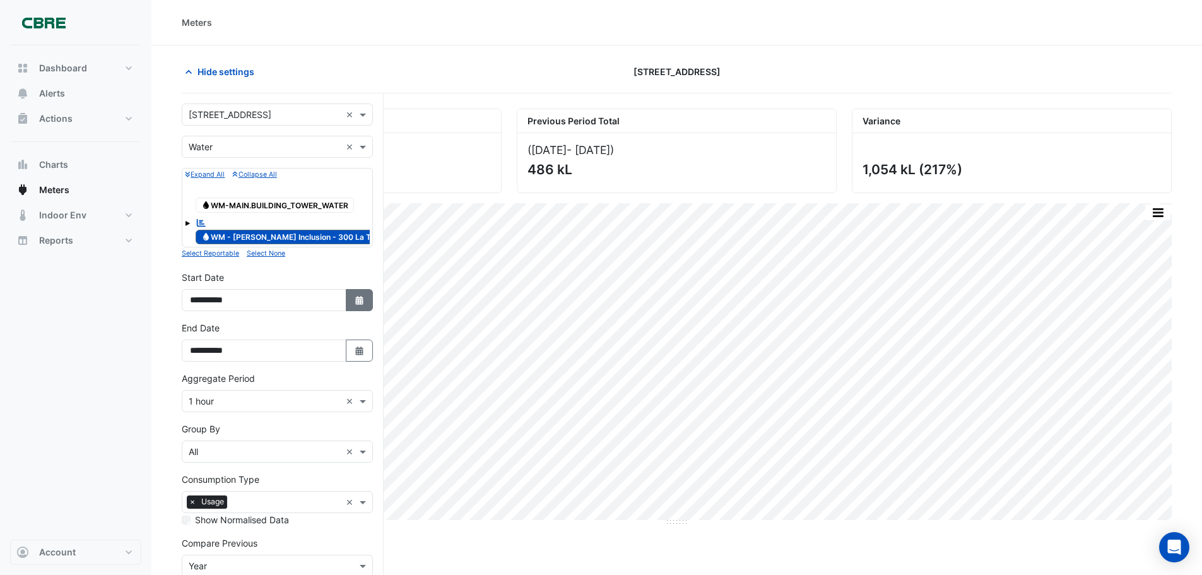
click at [362, 301] on icon "button" at bounding box center [359, 300] width 8 height 9
select select "*"
select select "****"
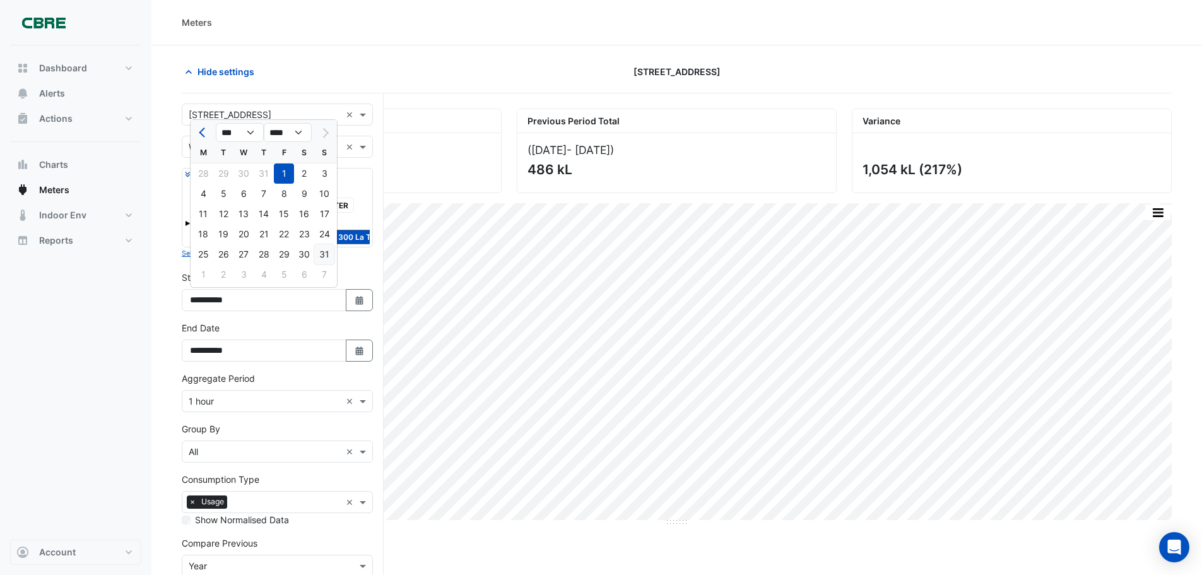
click at [323, 252] on div "31" at bounding box center [324, 254] width 20 height 20
type input "**********"
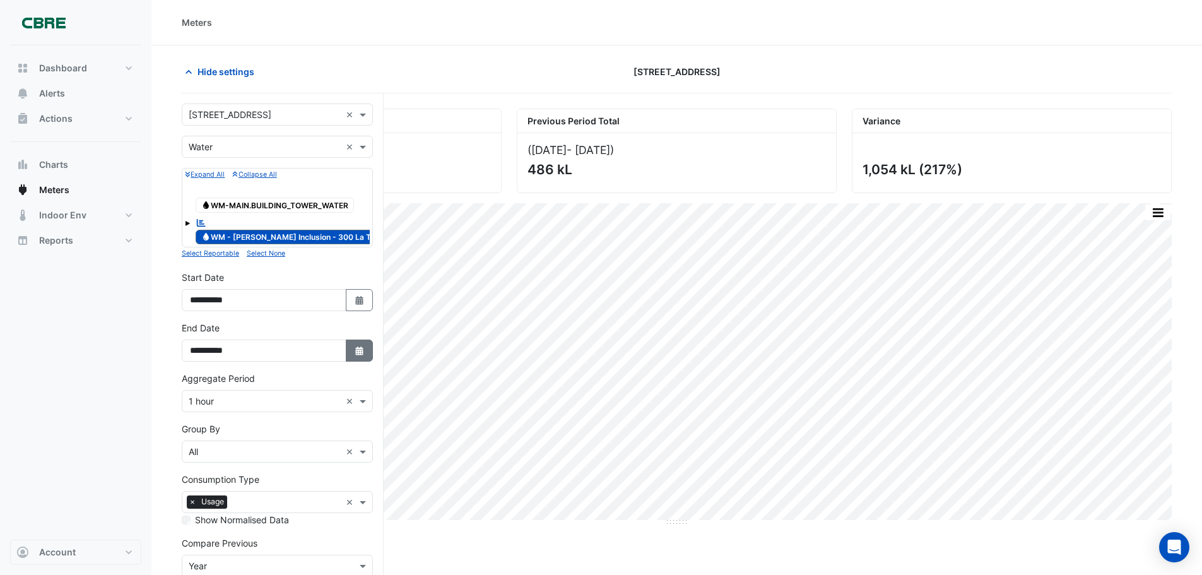
click at [356, 353] on icon "Select Date" at bounding box center [359, 350] width 11 height 9
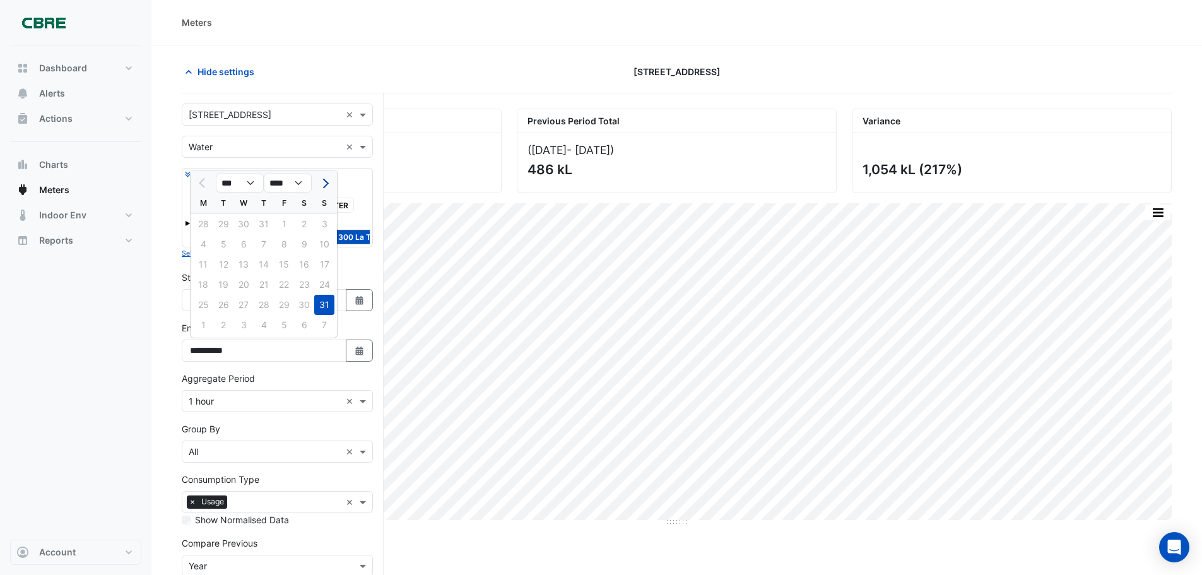
click at [321, 185] on span "Next month" at bounding box center [323, 182] width 9 height 9
select select "*"
click at [206, 225] on div "1" at bounding box center [203, 224] width 20 height 20
type input "**********"
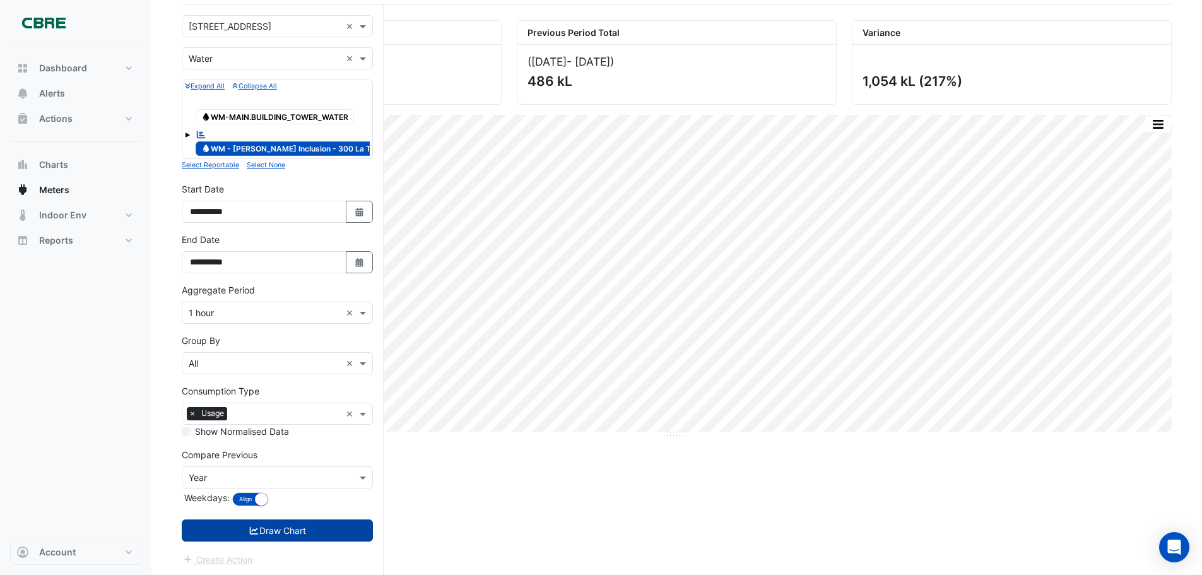
scroll to position [90, 0]
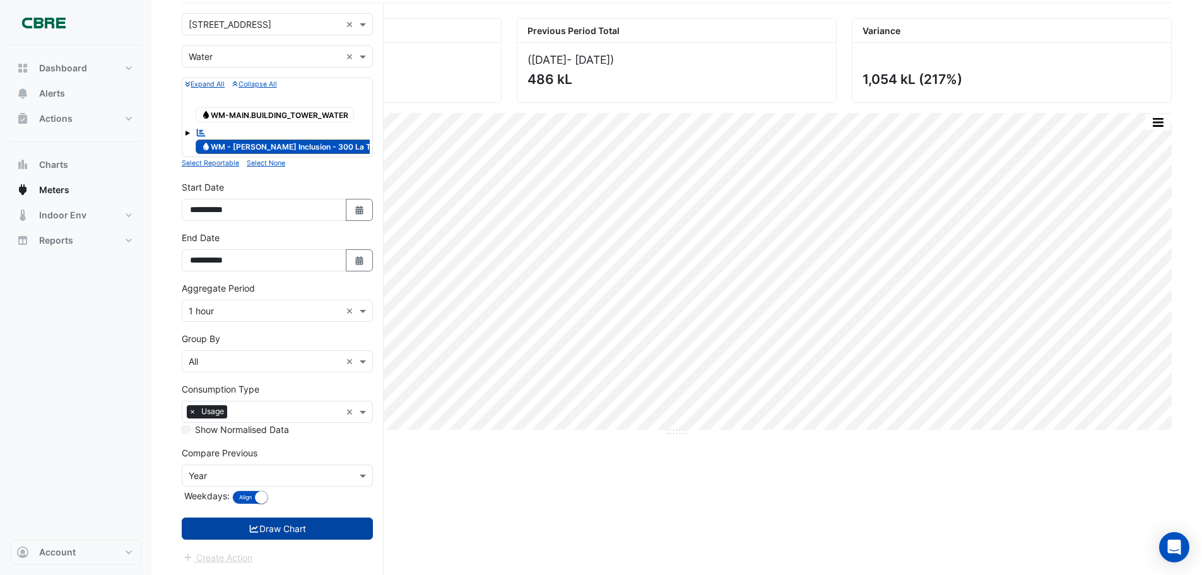
click at [285, 532] on button "Draw Chart" at bounding box center [277, 528] width 191 height 22
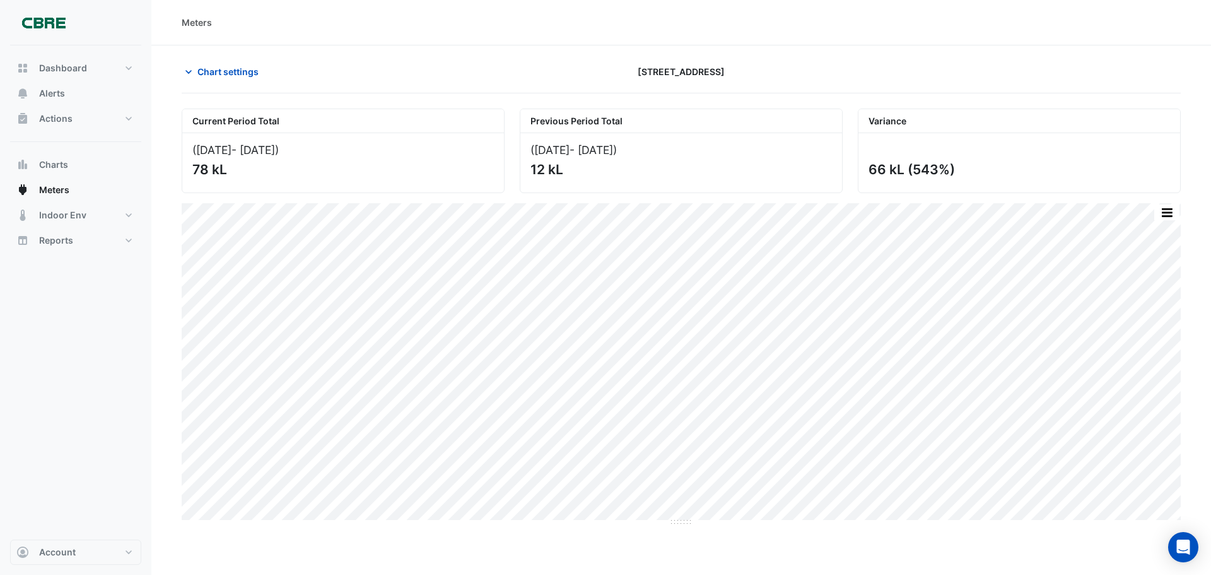
drag, startPoint x: 1170, startPoint y: 214, endPoint x: 707, endPoint y: 145, distance: 468.0
click at [707, 145] on div "(01 Sep 24 - 02 Sep 24 )" at bounding box center [680, 149] width 301 height 13
click at [236, 72] on span "Chart settings" at bounding box center [227, 71] width 61 height 13
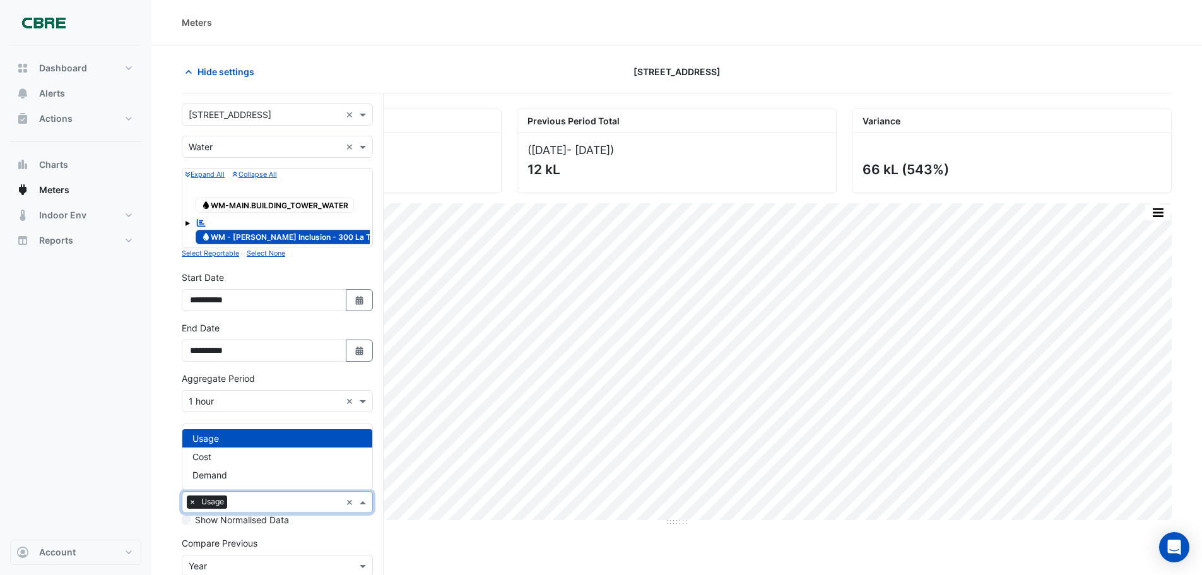
click at [360, 503] on span at bounding box center [364, 501] width 16 height 13
click at [79, 432] on div "Dashboard Portfolio Ratings Performance Alerts Actions Site Manager Charts" at bounding box center [75, 292] width 131 height 494
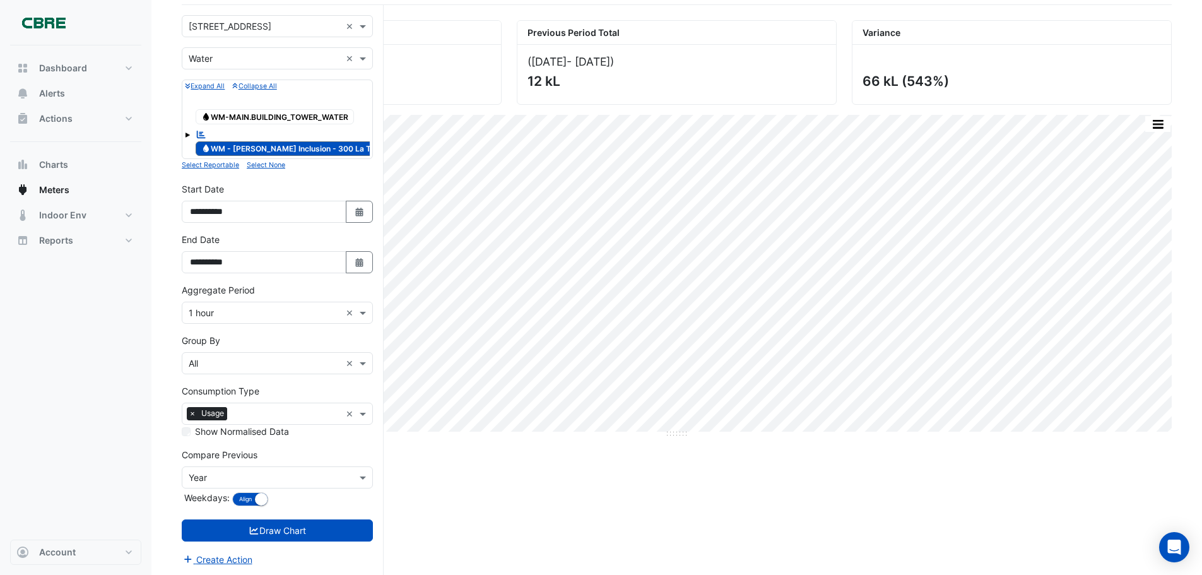
scroll to position [90, 0]
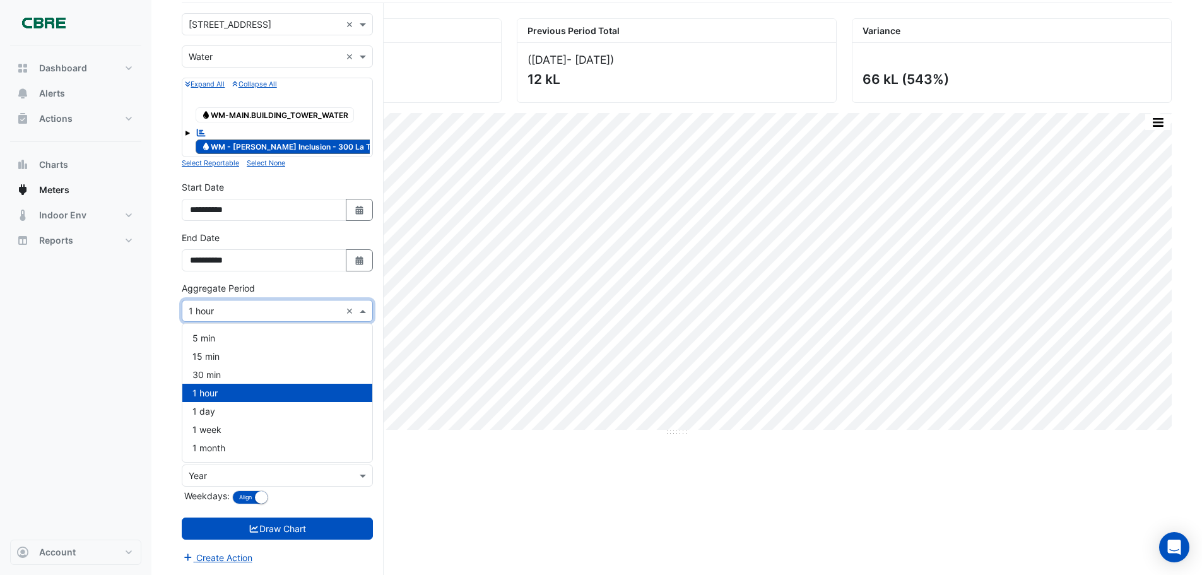
click at [363, 308] on span at bounding box center [364, 310] width 16 height 13
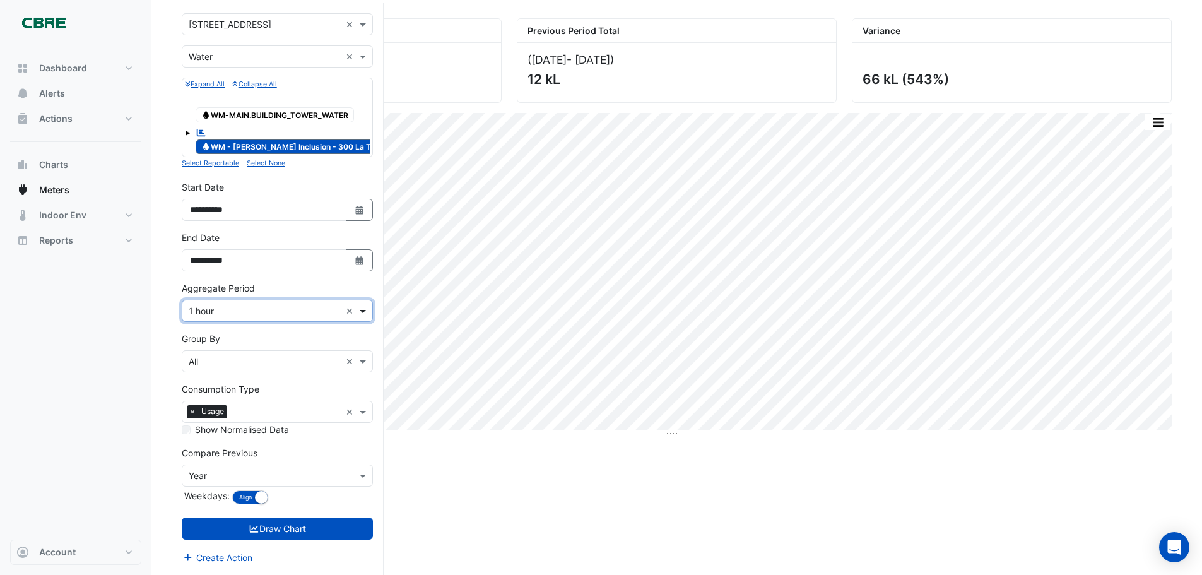
click at [363, 309] on span at bounding box center [364, 310] width 16 height 13
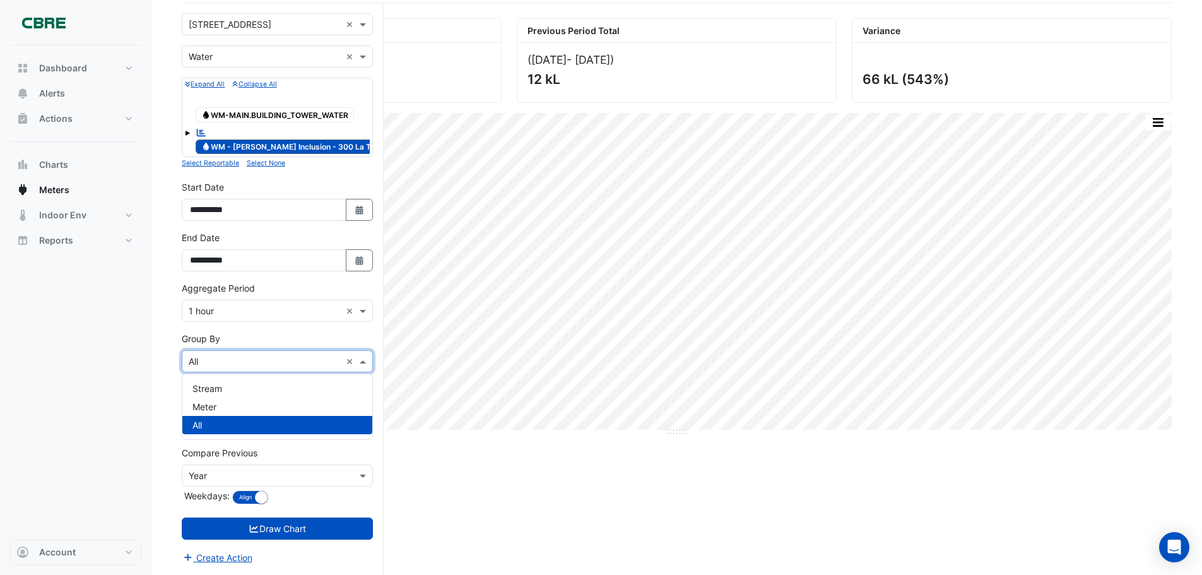
click at [361, 360] on span at bounding box center [364, 360] width 16 height 13
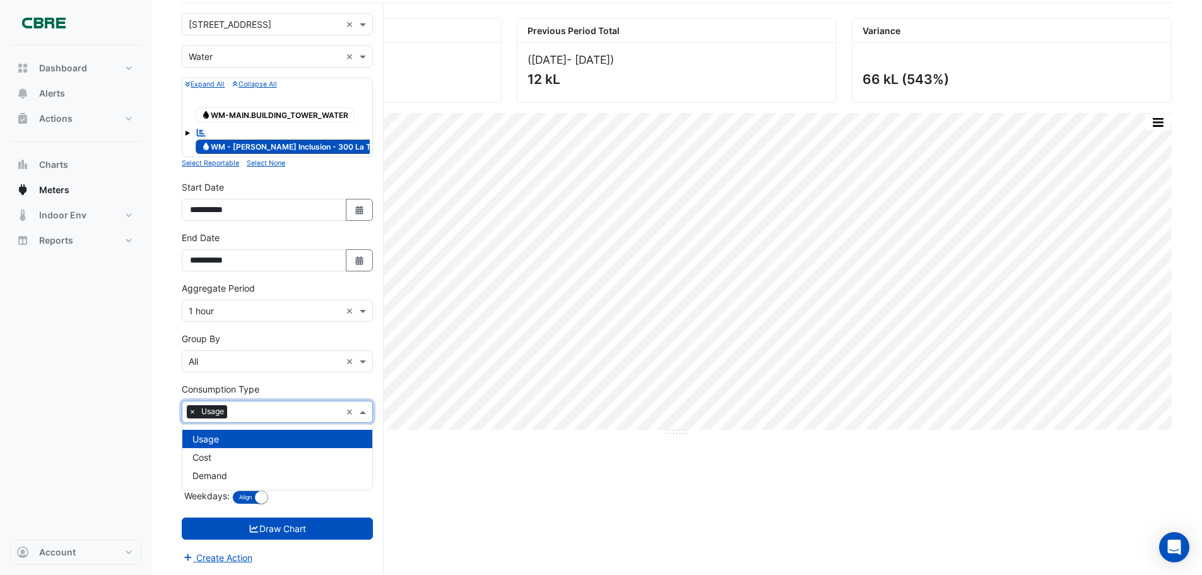
click at [361, 410] on span at bounding box center [364, 411] width 16 height 13
drag, startPoint x: 370, startPoint y: 423, endPoint x: 1167, endPoint y: 127, distance: 850.6
click at [1167, 127] on button "button" at bounding box center [1157, 122] width 25 height 16
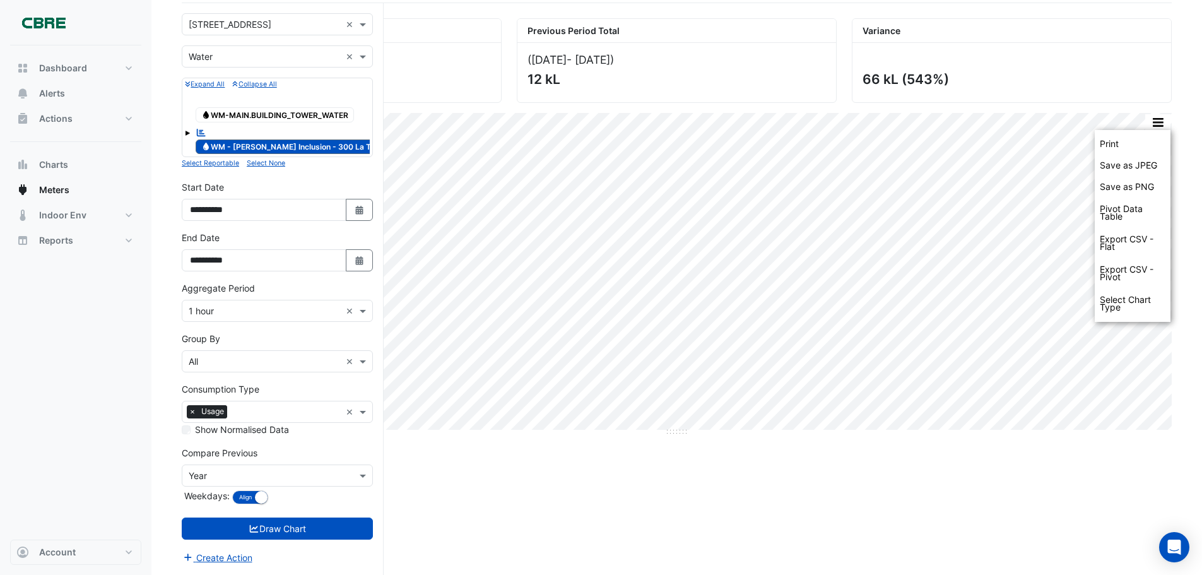
click at [47, 337] on div "Dashboard Portfolio Ratings Performance Alerts Actions Site Manager Charts" at bounding box center [75, 292] width 131 height 494
click at [481, 508] on div "Current Period Total (31 Aug 25 - 01 Sep 25 ) 78 kL Previous Period Total (01 S…" at bounding box center [677, 296] width 990 height 556
click at [362, 25] on span at bounding box center [364, 24] width 16 height 13
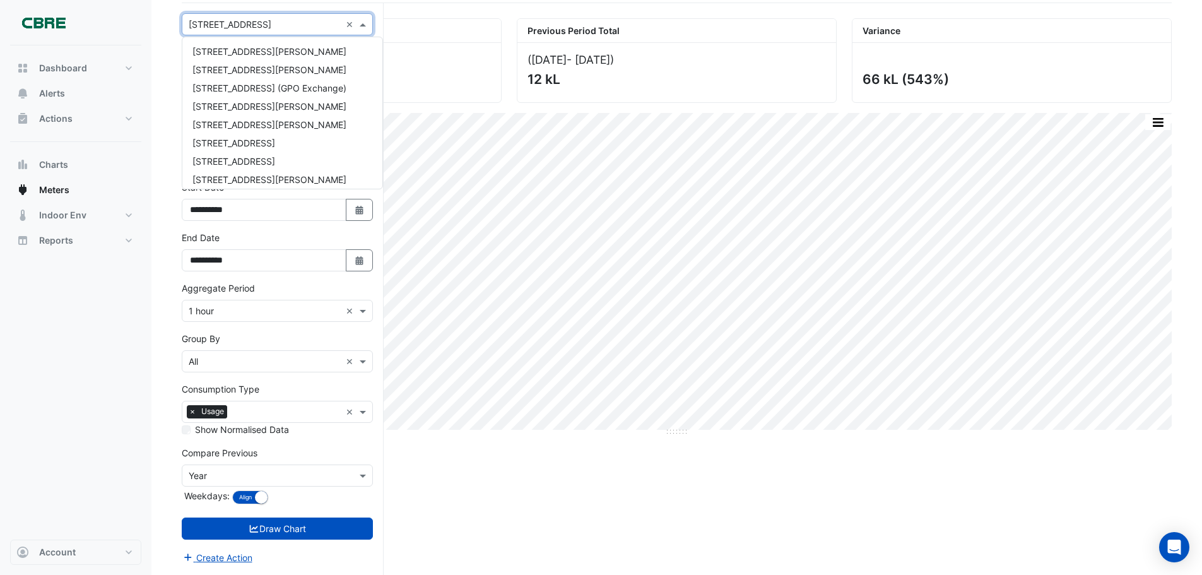
scroll to position [499, 0]
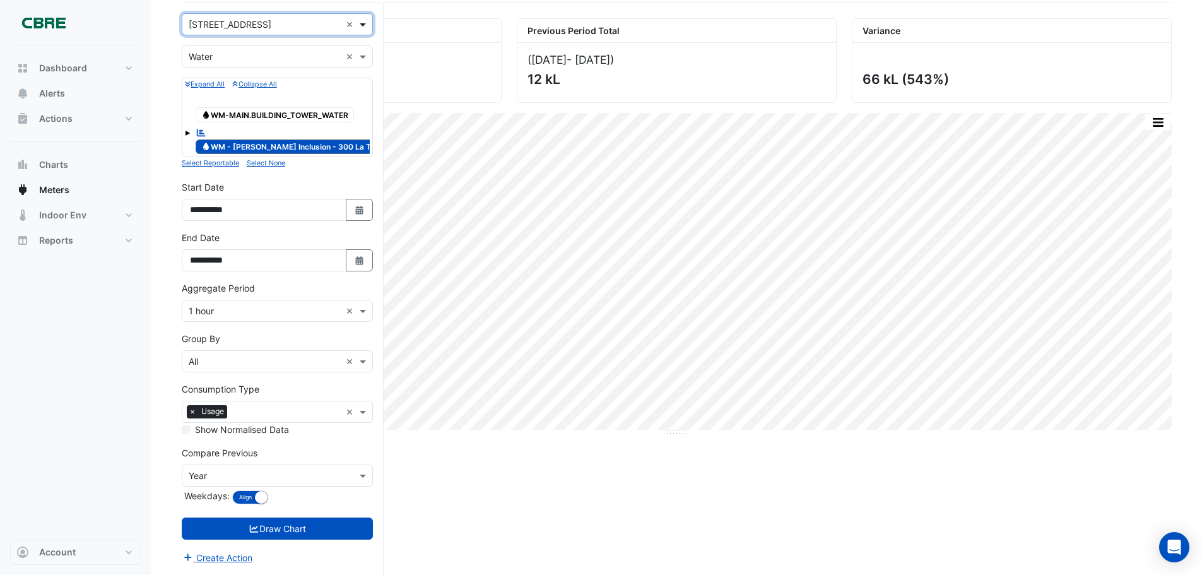
click at [366, 22] on span at bounding box center [364, 24] width 16 height 13
click at [387, 23] on div "Current Period Total" at bounding box center [341, 31] width 319 height 24
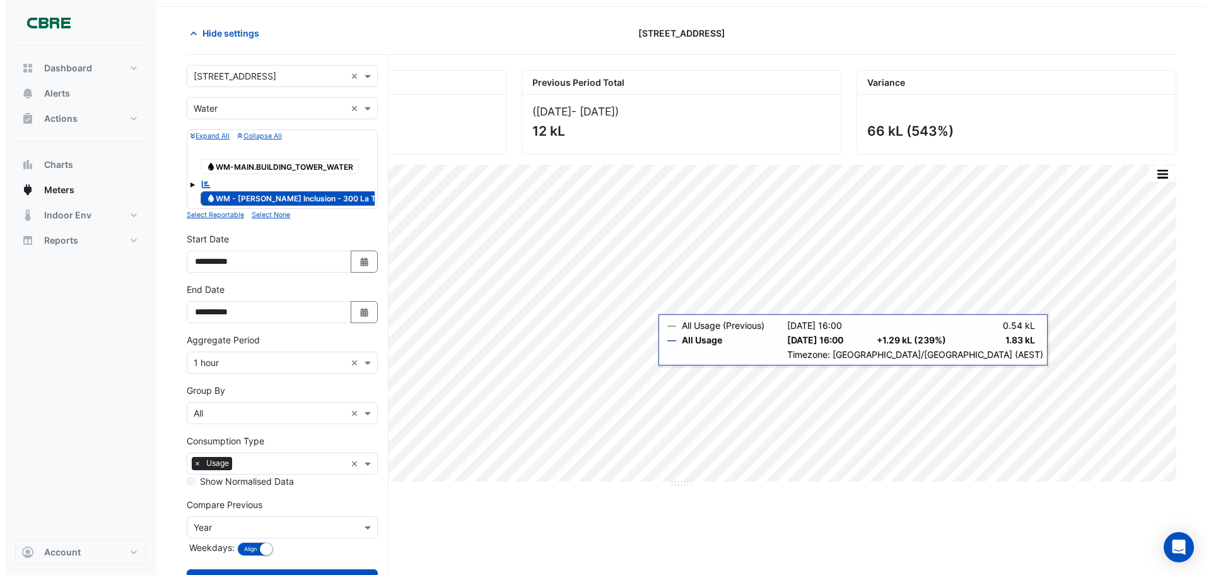
scroll to position [0, 0]
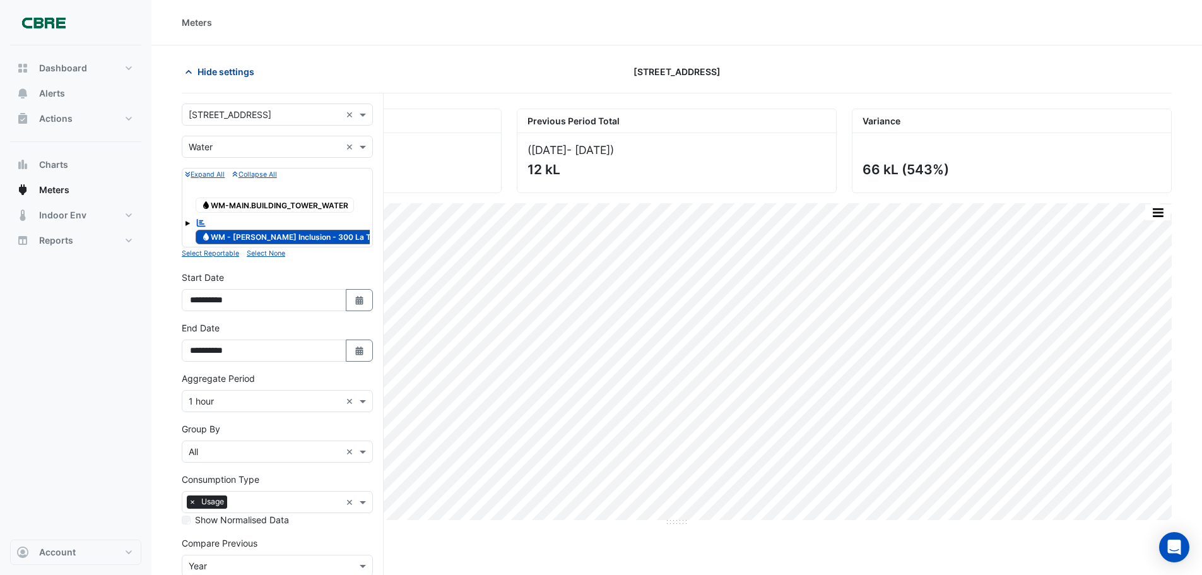
click at [238, 69] on span "Hide settings" at bounding box center [225, 71] width 57 height 13
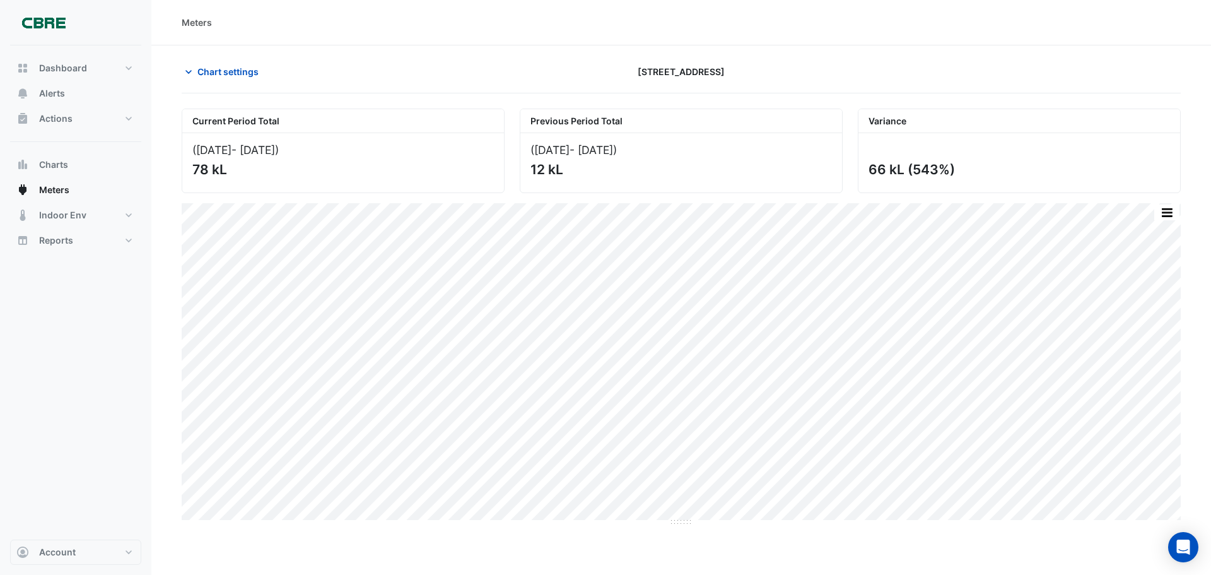
click at [936, 167] on div "66 kL (543%)" at bounding box center [1017, 169] width 299 height 16
